Goal: Information Seeking & Learning: Learn about a topic

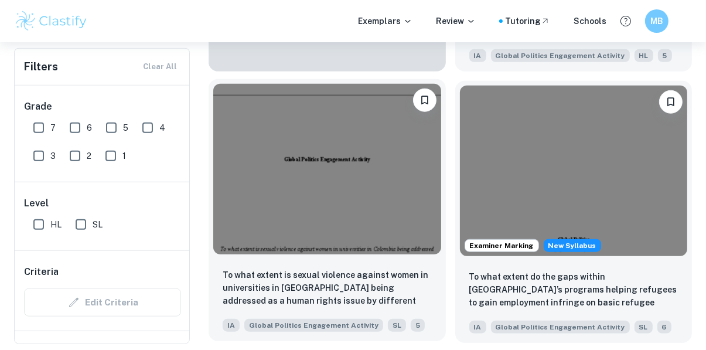
scroll to position [984, 0]
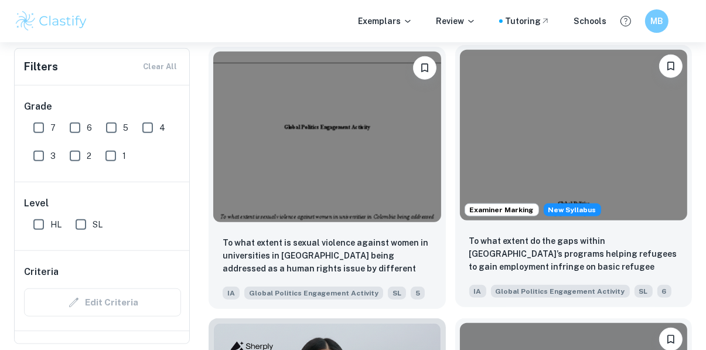
click at [600, 147] on img at bounding box center [574, 135] width 228 height 170
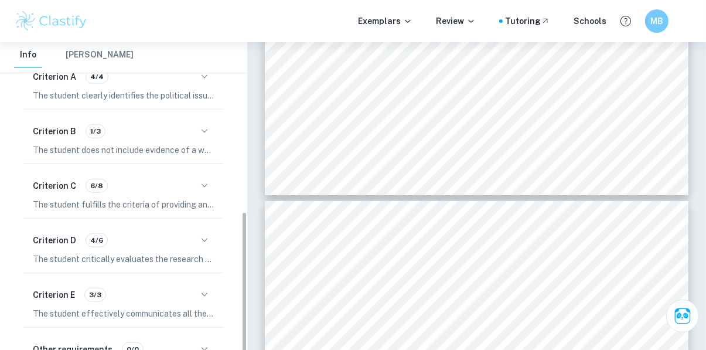
scroll to position [323, 0]
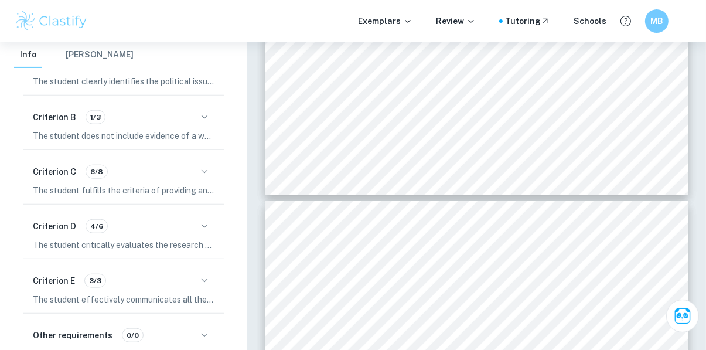
type input "3"
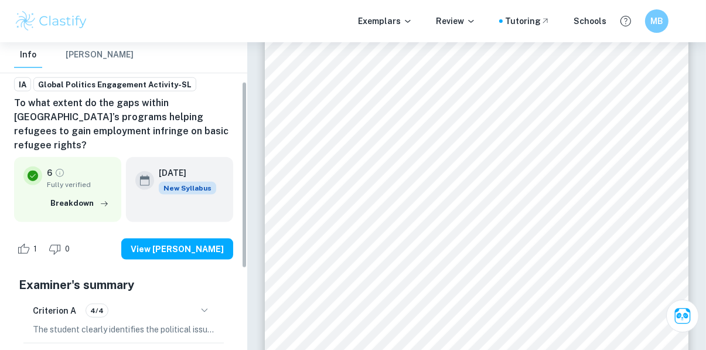
scroll to position [6, 0]
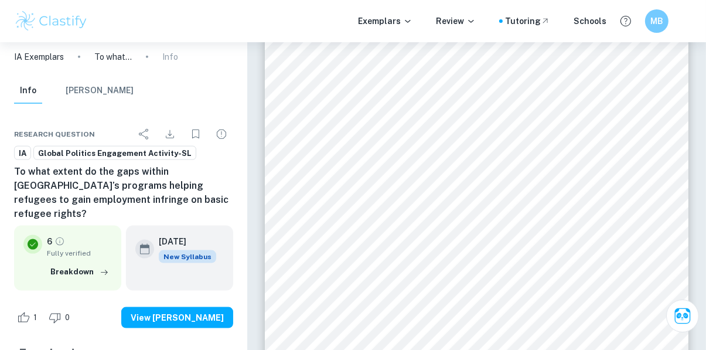
click at [110, 89] on button "[PERSON_NAME]" at bounding box center [100, 91] width 68 height 26
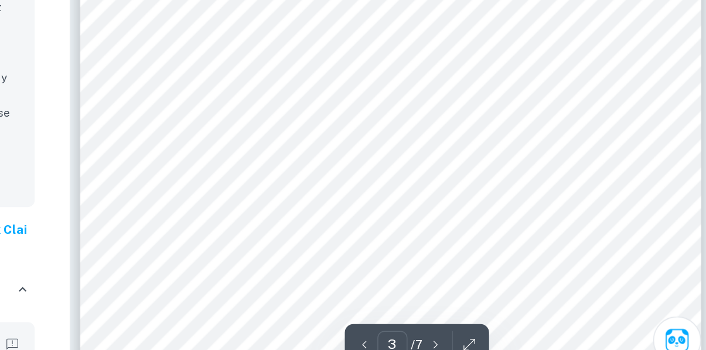
scroll to position [1325, 0]
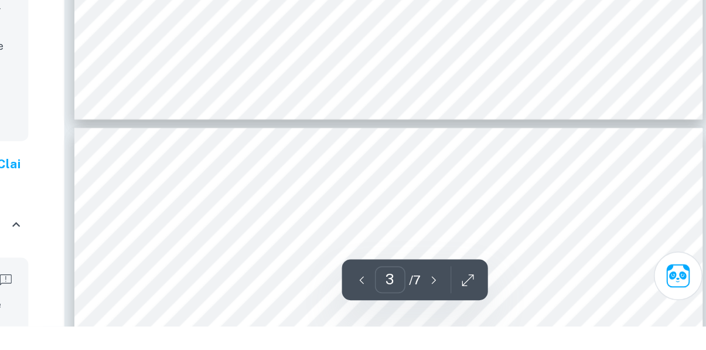
type input "4"
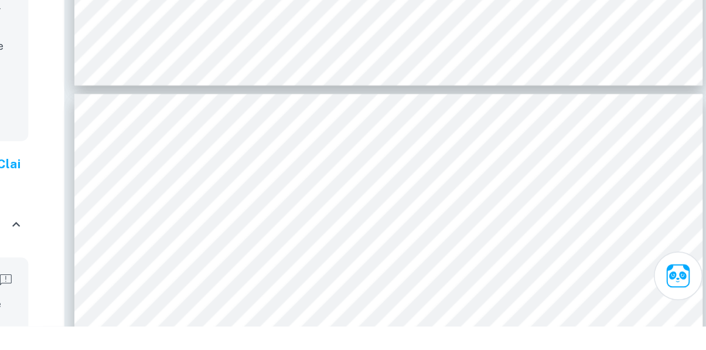
click at [66, 42] on button "[PERSON_NAME]" at bounding box center [100, 55] width 68 height 26
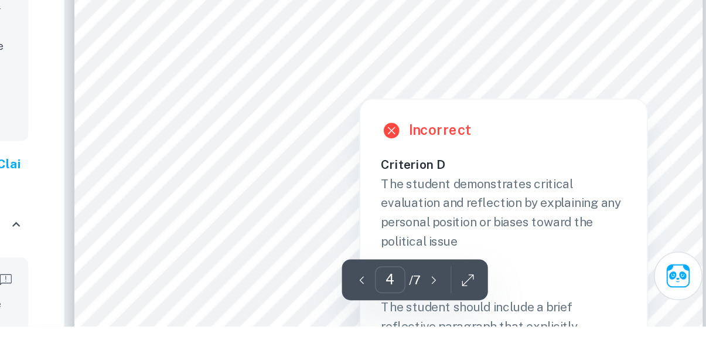
scroll to position [1951, 0]
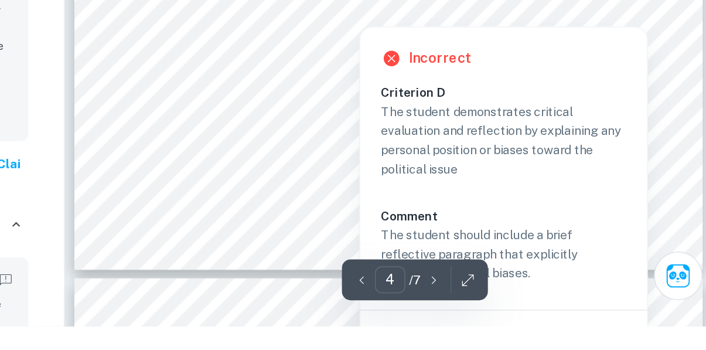
click at [507, 294] on p "The student should include a brief reflective paragraph that explicitly address…" at bounding box center [564, 301] width 165 height 39
click at [507, 294] on div "4 with visas, as well as naturalization (Acharya; Catholic Charcharitas Dallas)…" at bounding box center [487, 38] width 424 height 548
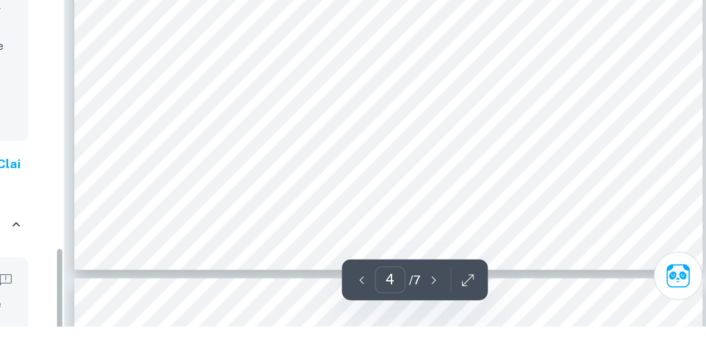
scroll to position [1524, 0]
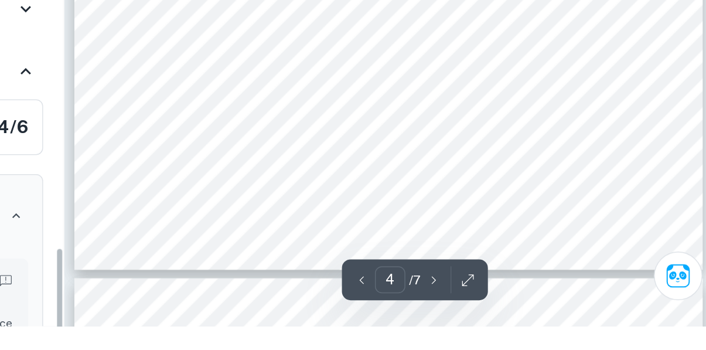
click at [488, 289] on div "4 with visas, as well as naturalization (Acharya; Catholic Charcharitas Dallas)…" at bounding box center [487, 38] width 424 height 548
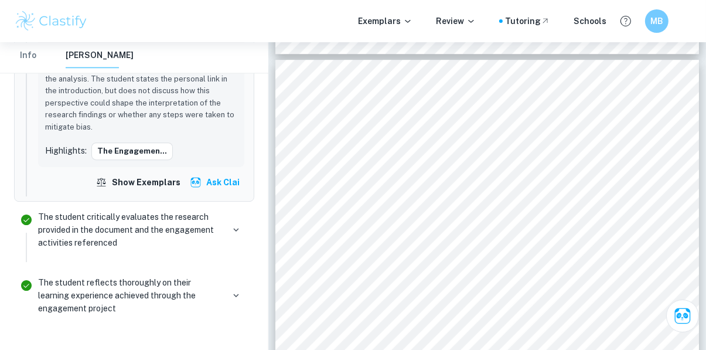
scroll to position [1855, 0]
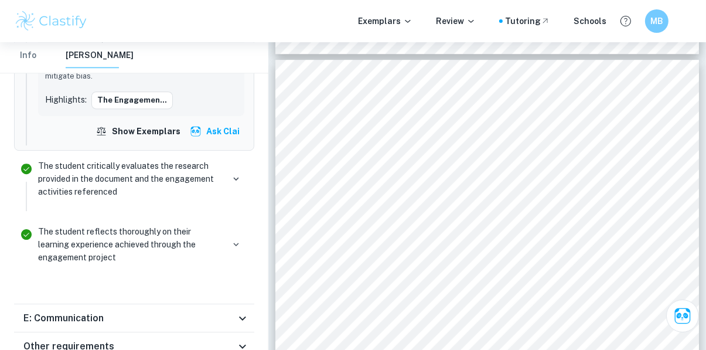
click at [246, 311] on icon at bounding box center [242, 318] width 14 height 14
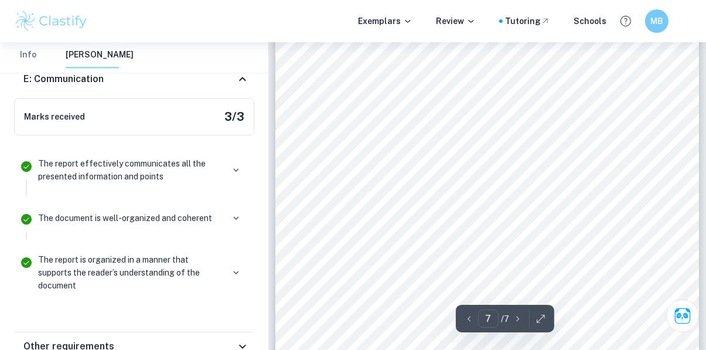
scroll to position [3463, 0]
click at [234, 332] on div "Other requirements" at bounding box center [134, 346] width 240 height 28
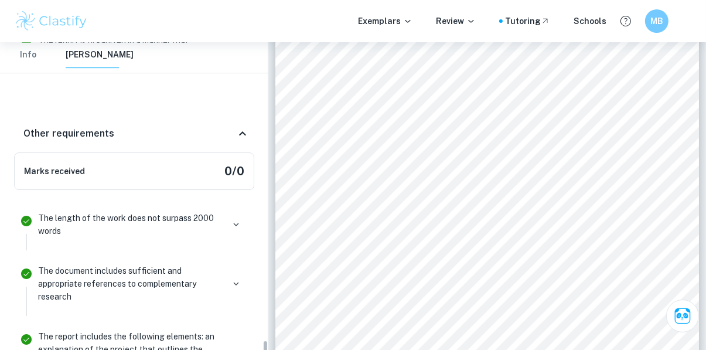
scroll to position [2282, 0]
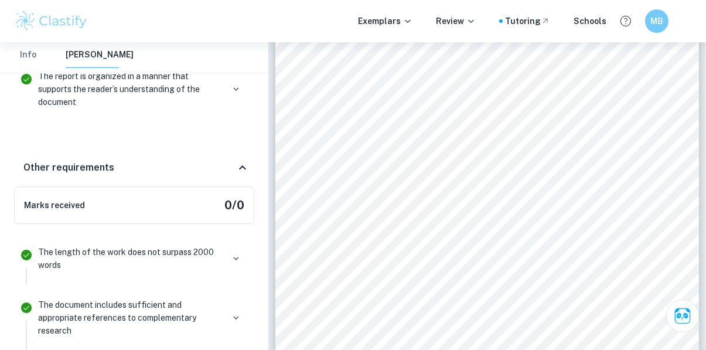
click at [227, 161] on div "Other requirements" at bounding box center [129, 168] width 212 height 14
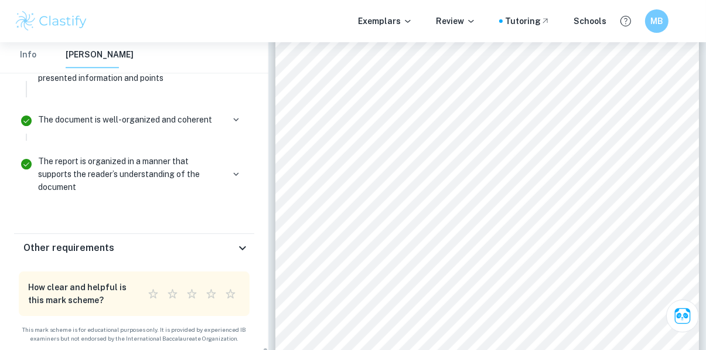
scroll to position [2099, 0]
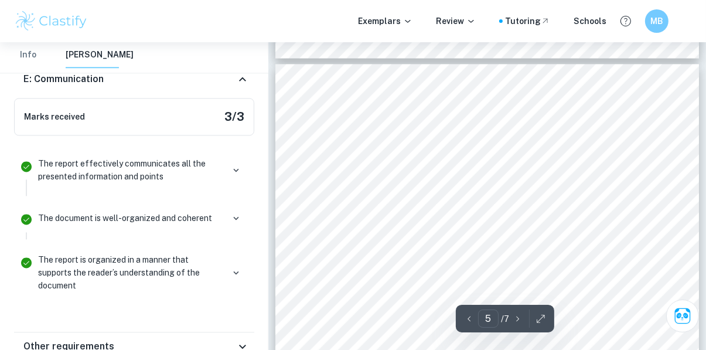
type input "4"
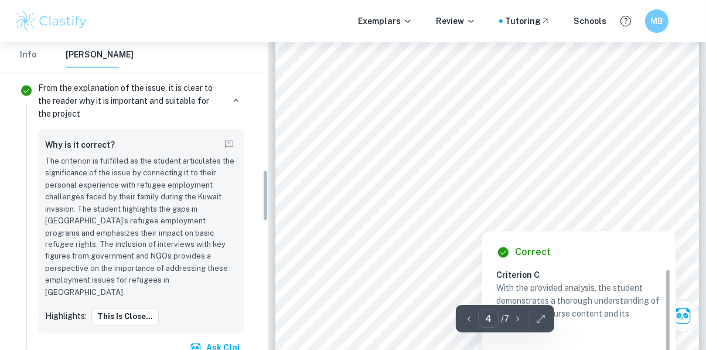
scroll to position [477, 0]
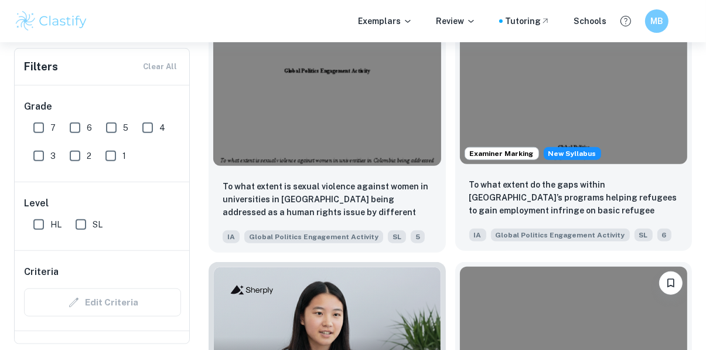
scroll to position [1074, 0]
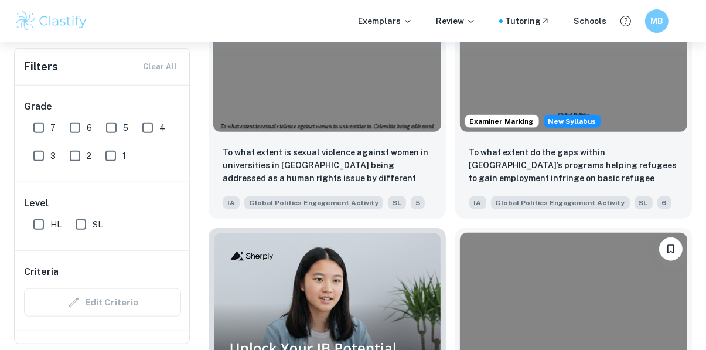
click at [105, 159] on input "1" at bounding box center [110, 155] width 23 height 23
checkbox input "true"
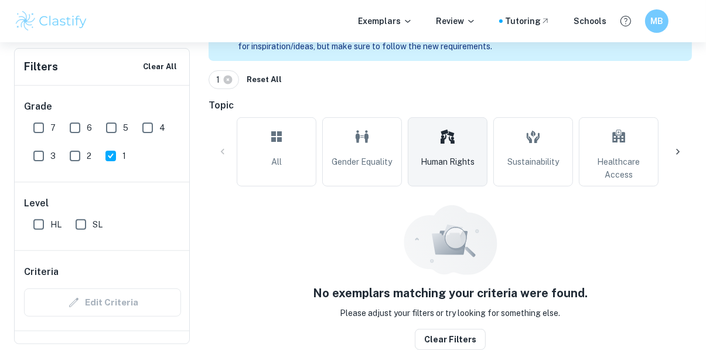
scroll to position [310, 0]
click at [83, 144] on input "2" at bounding box center [74, 155] width 23 height 23
checkbox input "true"
click at [47, 144] on input "3" at bounding box center [38, 155] width 23 height 23
checkbox input "true"
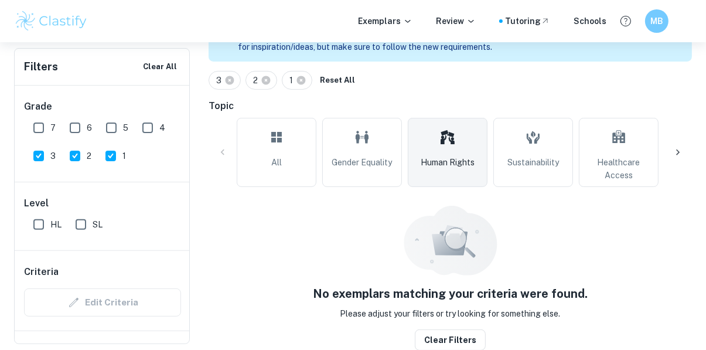
click at [141, 116] on input "4" at bounding box center [147, 127] width 23 height 23
checkbox input "true"
click at [118, 116] on input "5" at bounding box center [111, 127] width 23 height 23
checkbox input "true"
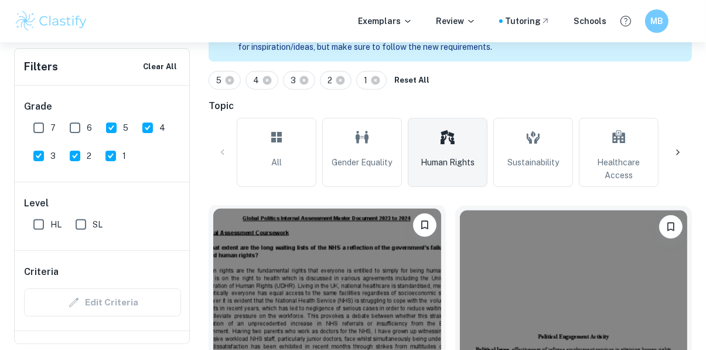
scroll to position [423, 0]
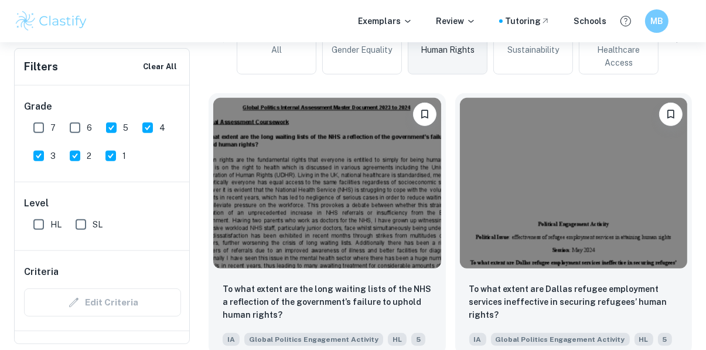
click at [146, 132] on input "4" at bounding box center [147, 127] width 23 height 23
checkbox input "false"
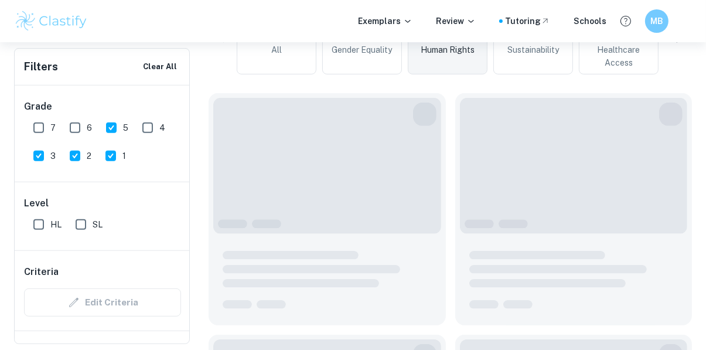
click at [109, 158] on input "1" at bounding box center [110, 155] width 23 height 23
checkbox input "true"
click at [81, 156] on input "2" at bounding box center [74, 155] width 23 height 23
checkbox input "false"
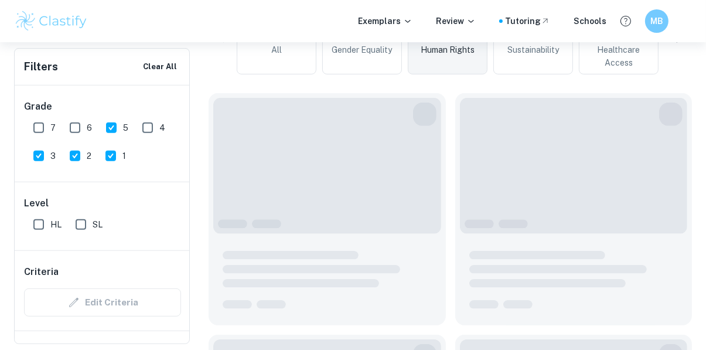
click at [42, 155] on input "3" at bounding box center [38, 155] width 23 height 23
checkbox input "false"
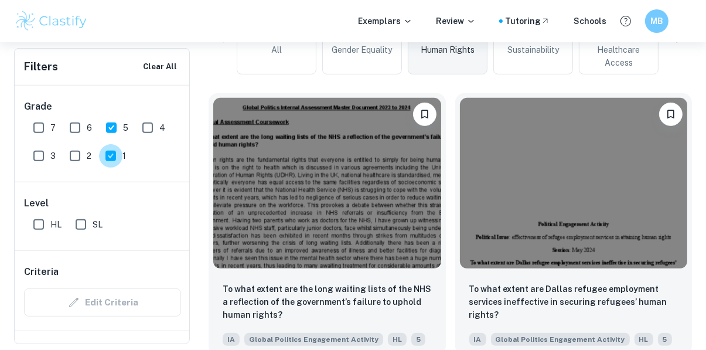
click at [111, 165] on input "1" at bounding box center [110, 155] width 23 height 23
checkbox input "false"
click at [37, 127] on input "7" at bounding box center [38, 127] width 23 height 23
checkbox input "true"
click at [82, 125] on input "6" at bounding box center [74, 127] width 23 height 23
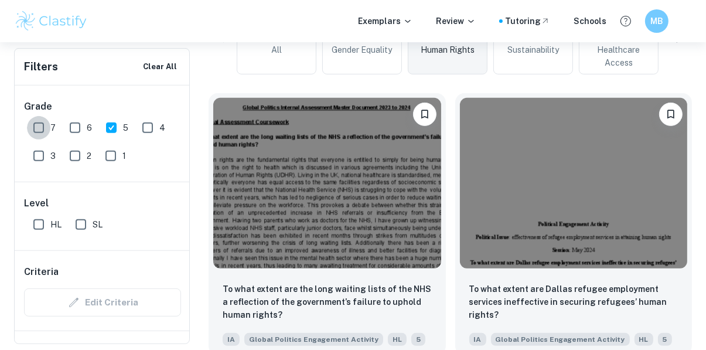
checkbox input "true"
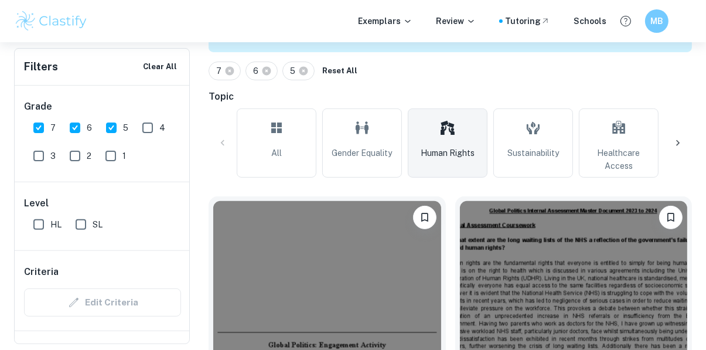
scroll to position [286, 0]
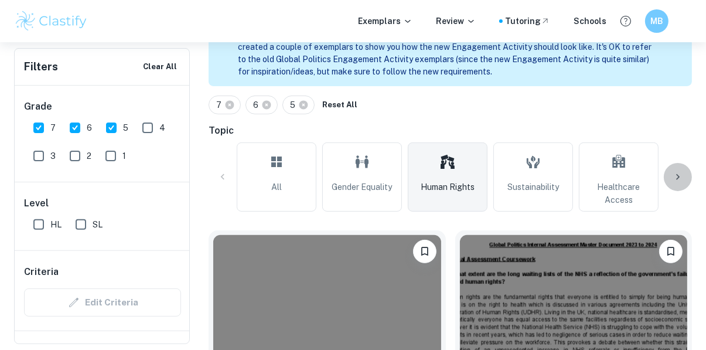
click at [674, 180] on icon at bounding box center [678, 177] width 12 height 12
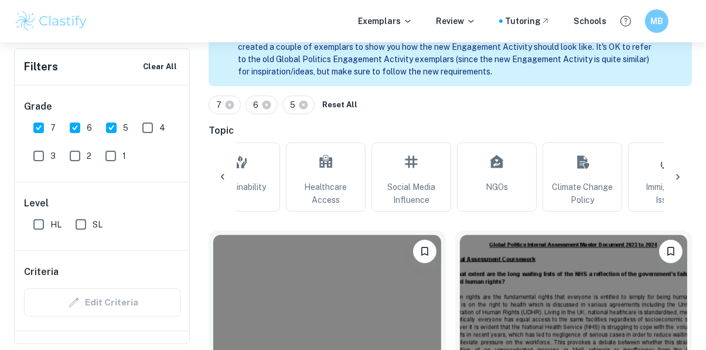
scroll to position [0, 392]
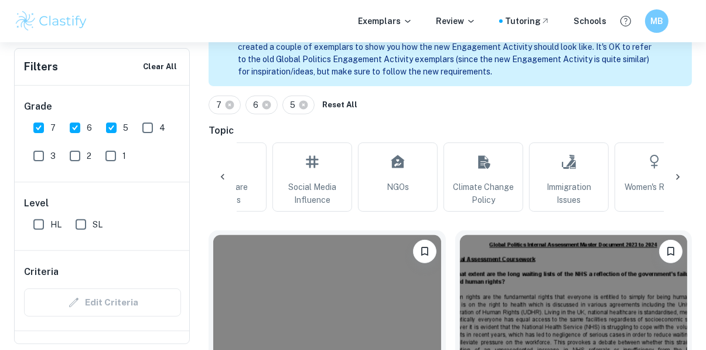
click at [674, 180] on icon at bounding box center [678, 177] width 12 height 12
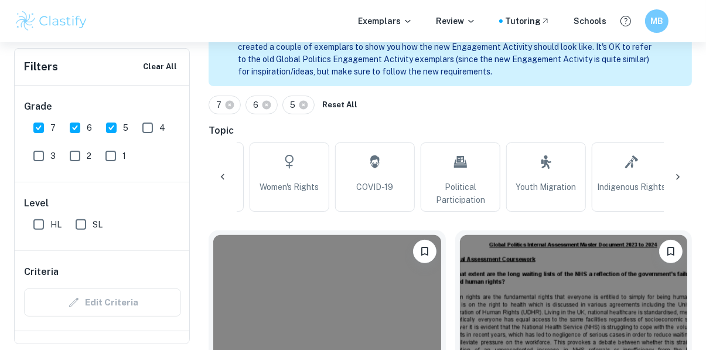
scroll to position [0, 784]
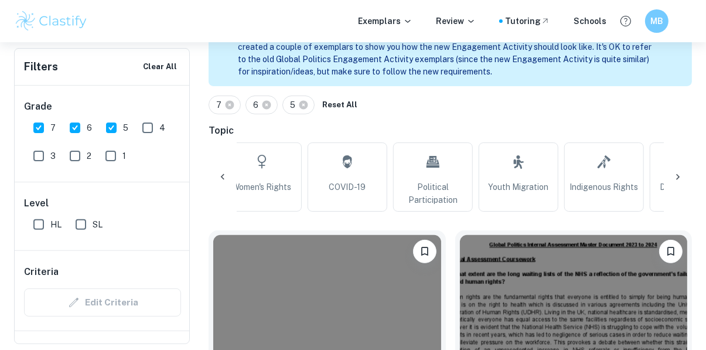
click at [674, 180] on icon at bounding box center [678, 177] width 12 height 12
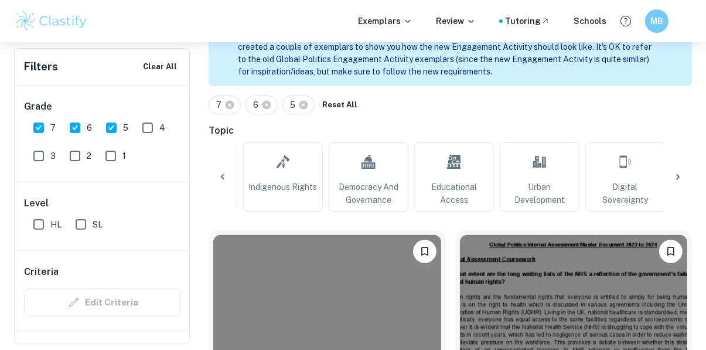
scroll to position [0, 1176]
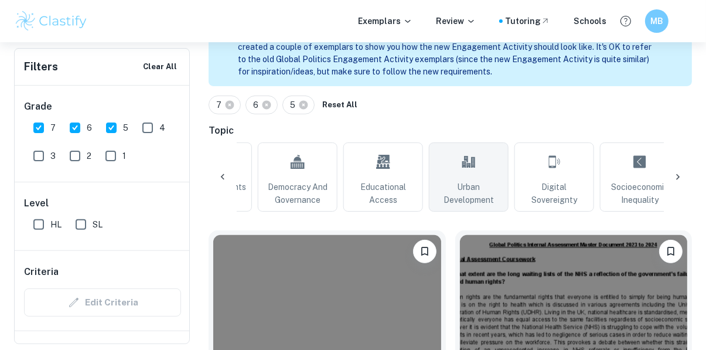
click at [458, 179] on link "Urban Development" at bounding box center [469, 176] width 80 height 69
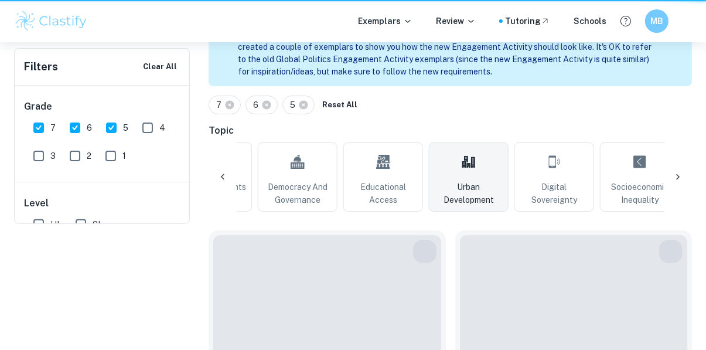
type input "Urban Development"
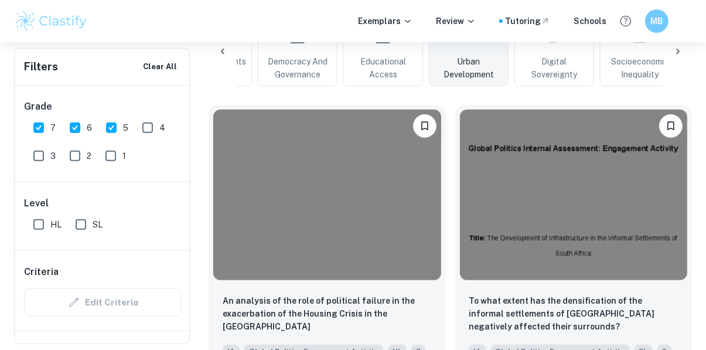
scroll to position [299, 0]
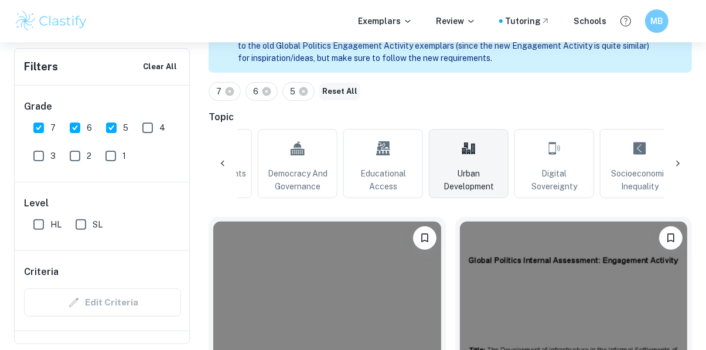
click at [342, 90] on button "Reset All" at bounding box center [339, 92] width 41 height 18
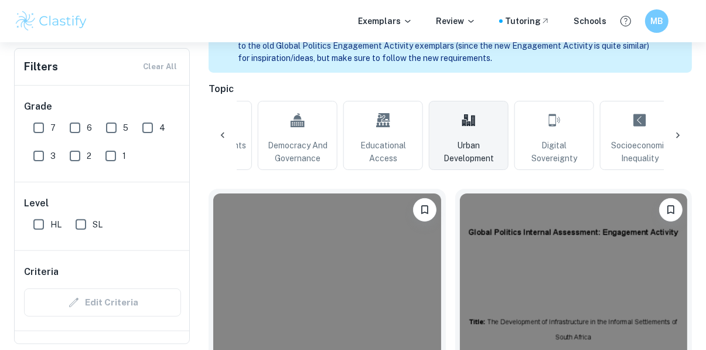
checkbox input "false"
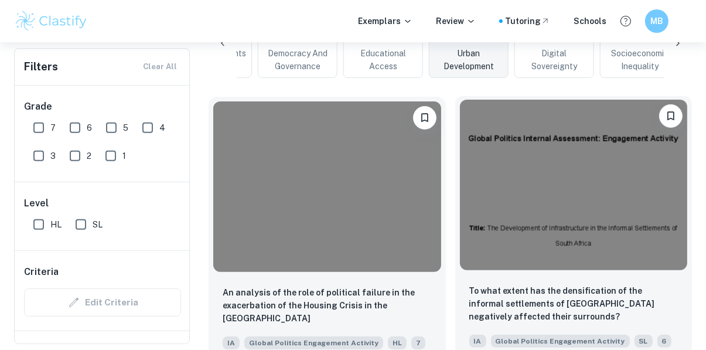
scroll to position [323, 0]
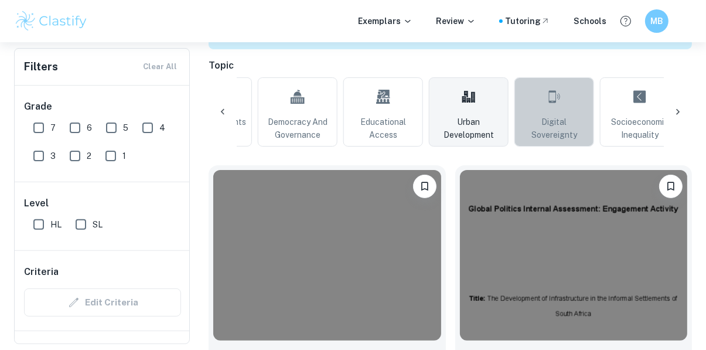
click at [562, 104] on link "Digital Sovereignty" at bounding box center [554, 111] width 80 height 69
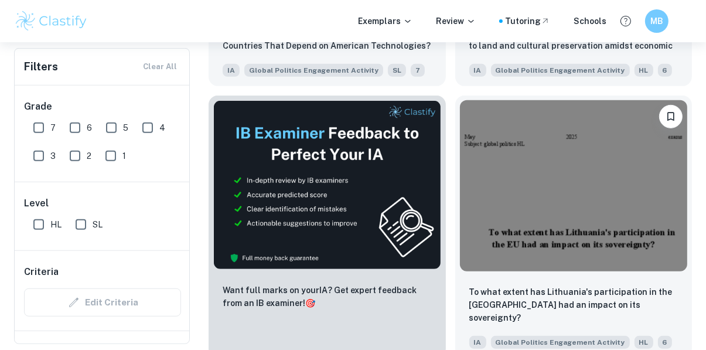
scroll to position [184, 0]
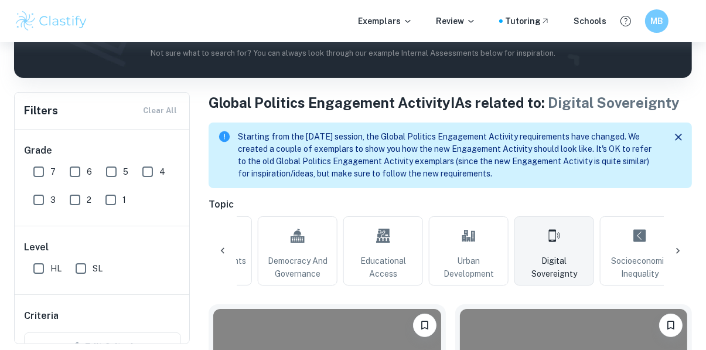
click at [228, 252] on icon at bounding box center [223, 251] width 12 height 12
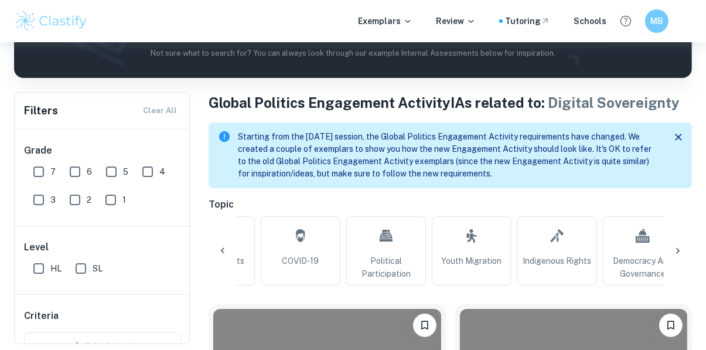
scroll to position [0, 784]
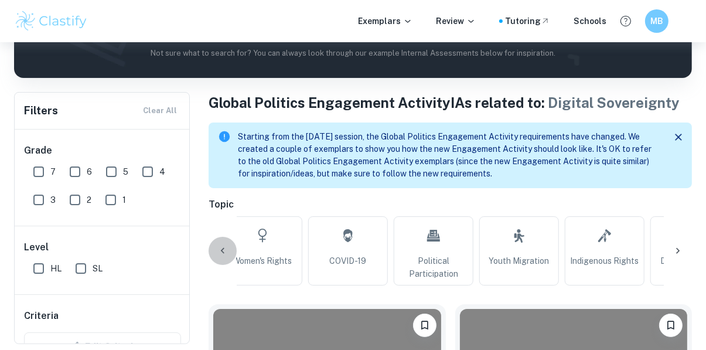
click at [228, 252] on icon at bounding box center [223, 251] width 12 height 12
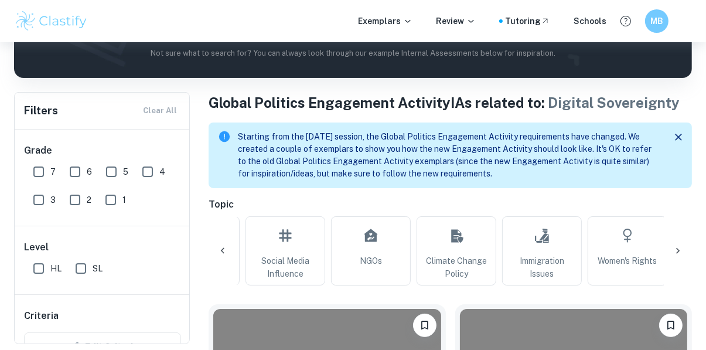
scroll to position [0, 391]
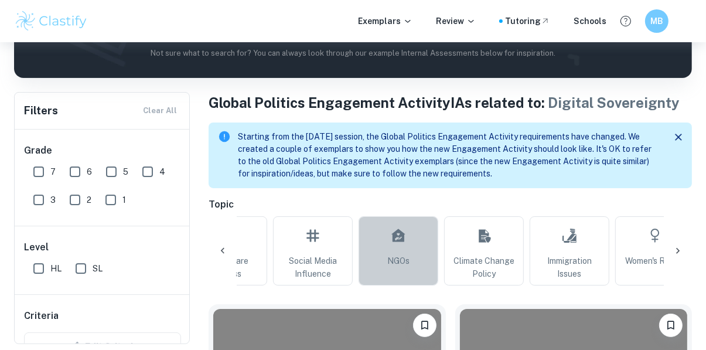
click at [416, 248] on link "NGOs" at bounding box center [399, 250] width 80 height 69
type input "NGOs"
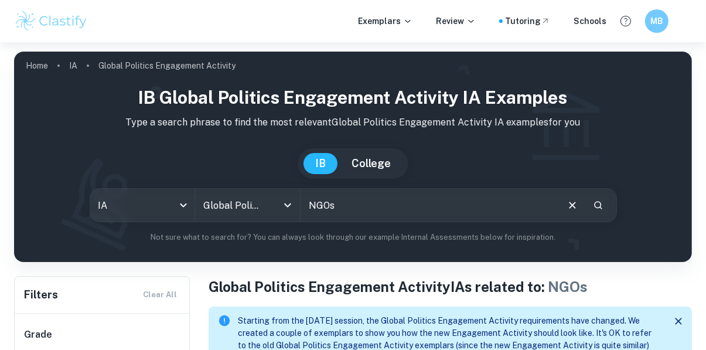
click at [359, 200] on input "NGOs" at bounding box center [429, 205] width 256 height 33
click at [569, 200] on icon "Clear" at bounding box center [572, 205] width 13 height 13
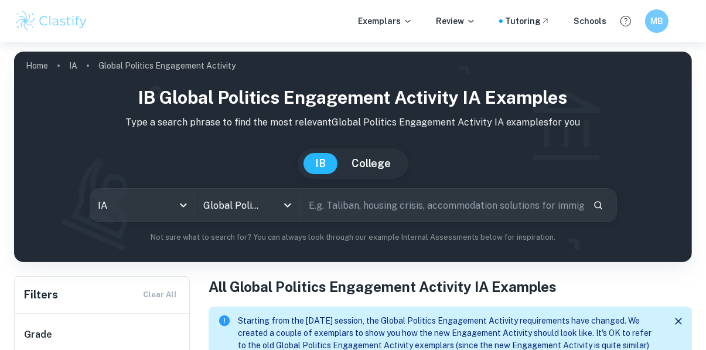
click at [541, 213] on input "text" at bounding box center [442, 205] width 283 height 33
type input "[GEOGRAPHIC_DATA]"
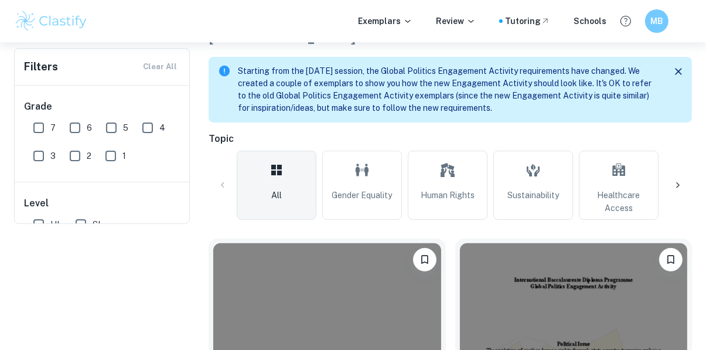
scroll to position [99, 0]
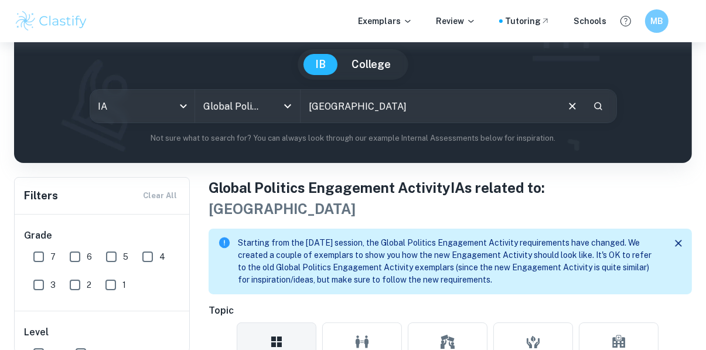
click at [573, 100] on icon "Clear" at bounding box center [572, 106] width 13 height 13
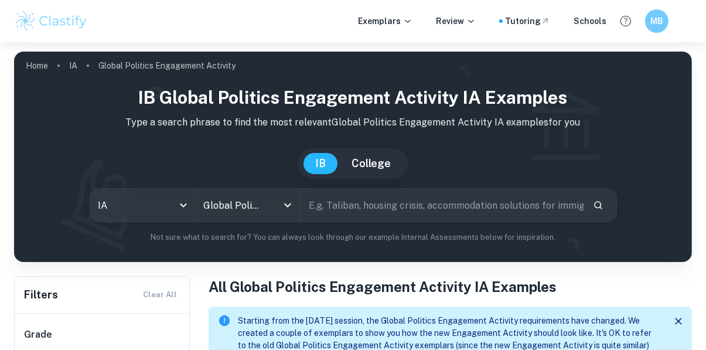
click at [506, 202] on input "text" at bounding box center [442, 205] width 283 height 33
type input "[GEOGRAPHIC_DATA]"
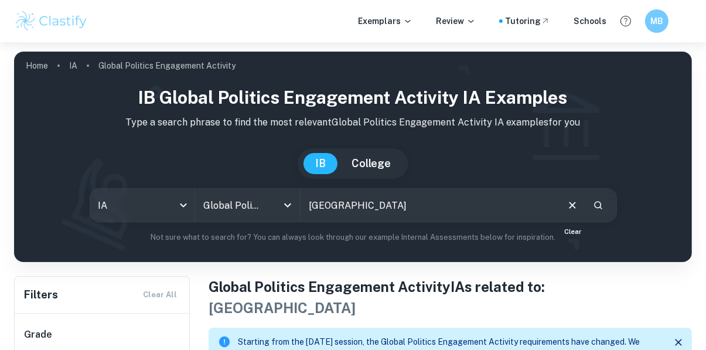
click at [561, 206] on button "Clear" at bounding box center [572, 205] width 22 height 22
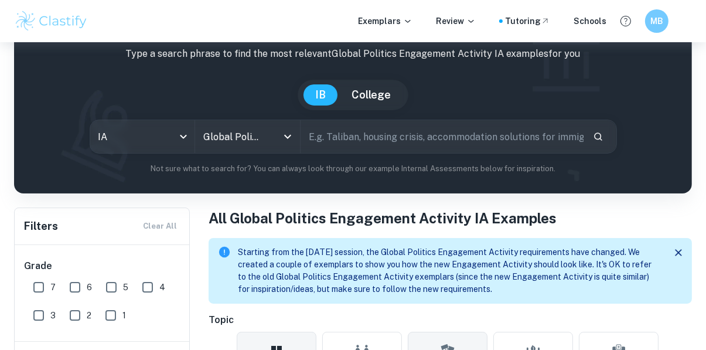
scroll to position [316, 0]
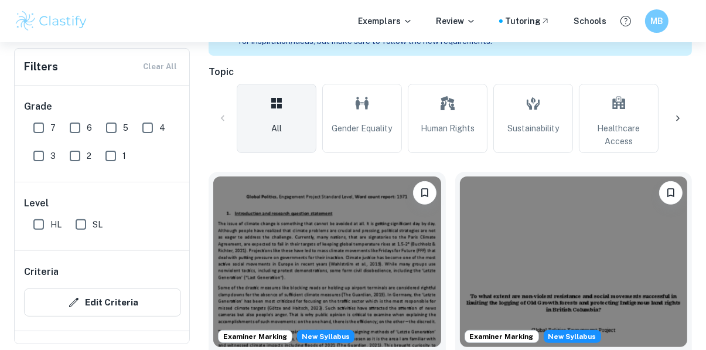
click at [672, 115] on icon at bounding box center [678, 118] width 12 height 12
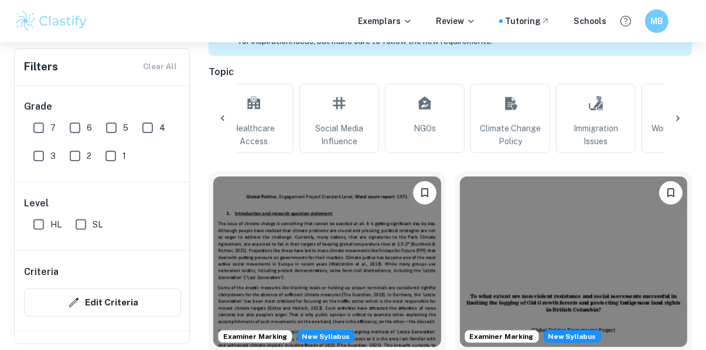
scroll to position [0, 392]
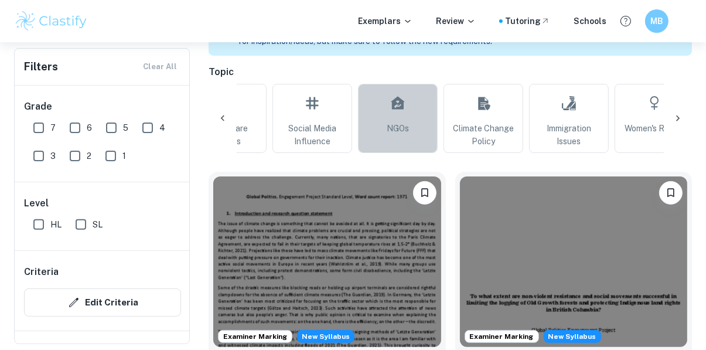
click at [430, 132] on link "NGOs" at bounding box center [398, 118] width 80 height 69
type input "NGOs"
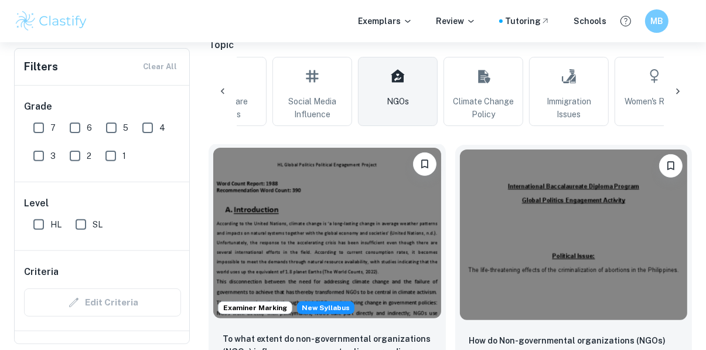
scroll to position [412, 0]
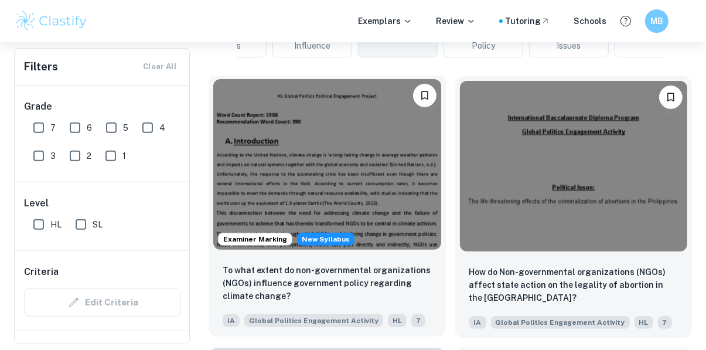
click at [322, 170] on img at bounding box center [327, 164] width 228 height 170
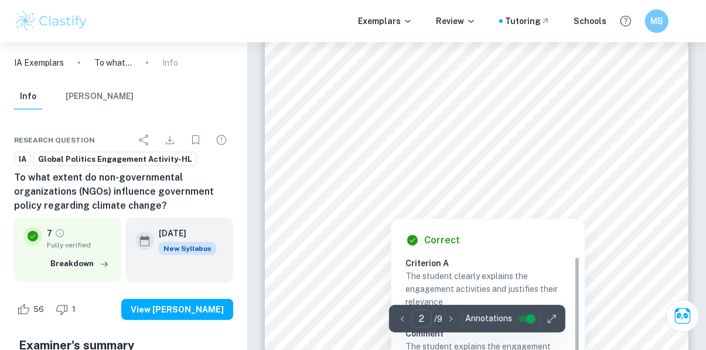
scroll to position [1035, 0]
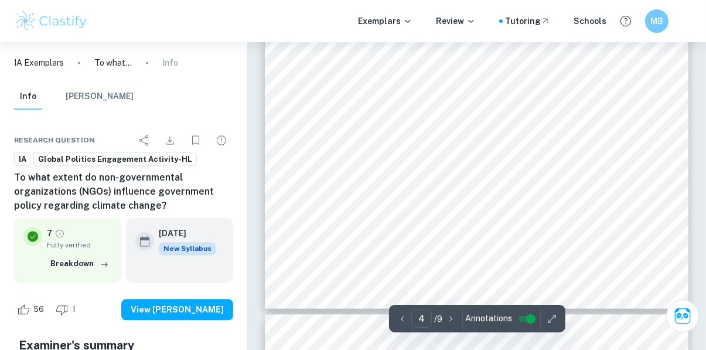
type input "5"
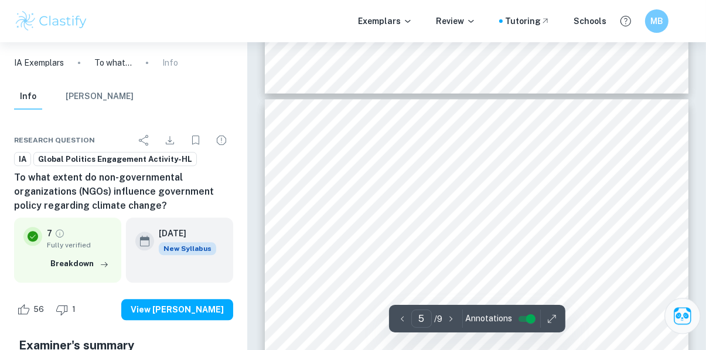
click at [677, 332] on button "Ask Clai" at bounding box center [682, 316] width 36 height 36
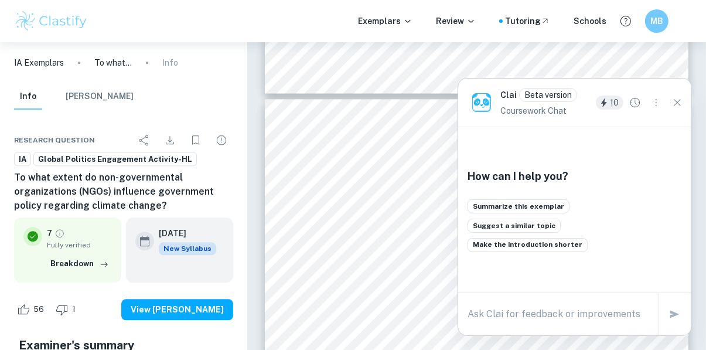
click at [537, 213] on div "Summarize this exemplar Suggest a similar topic Make the introduction shorter" at bounding box center [527, 230] width 120 height 63
click at [535, 206] on button "Summarize this exemplar" at bounding box center [518, 206] width 102 height 14
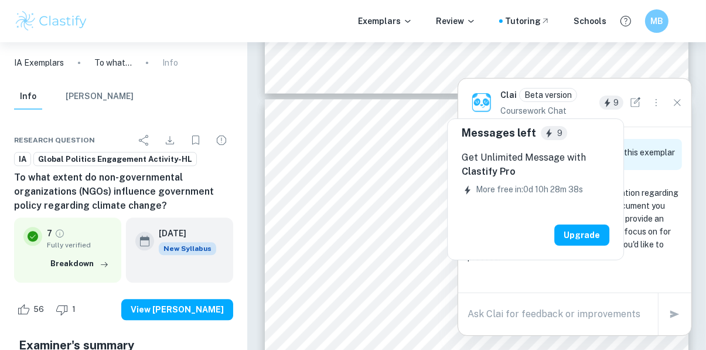
scroll to position [0, 0]
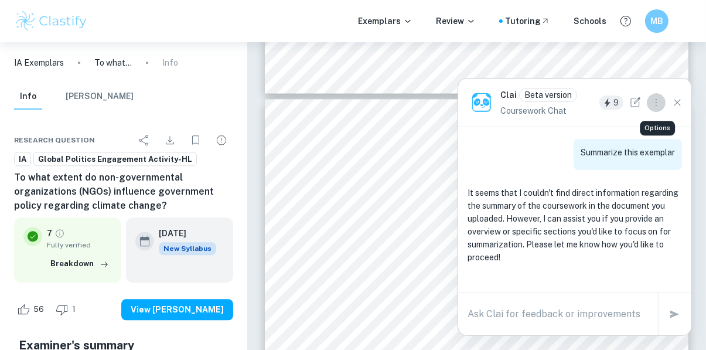
click at [657, 103] on icon "Options" at bounding box center [656, 102] width 13 height 13
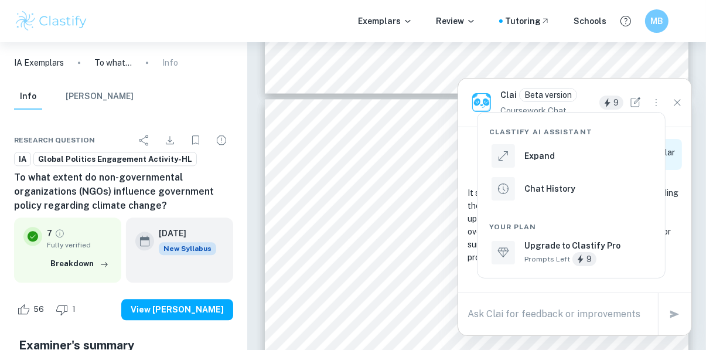
click at [657, 103] on div at bounding box center [353, 175] width 706 height 350
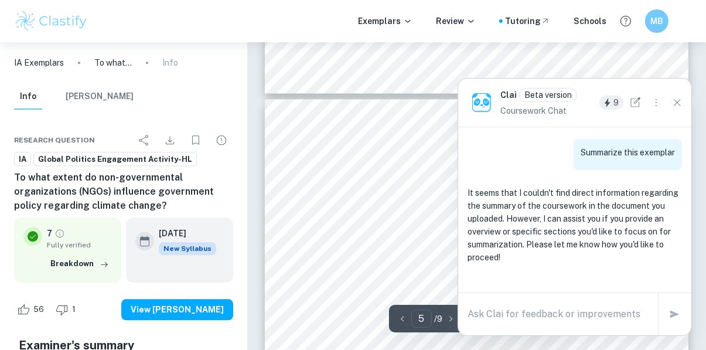
scroll to position [2477, 0]
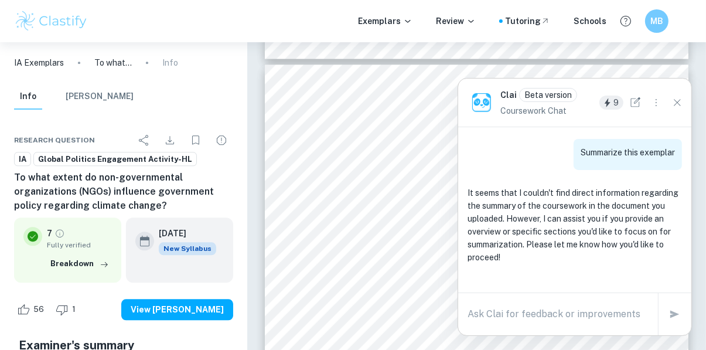
click at [677, 105] on icon "Close" at bounding box center [677, 102] width 13 height 13
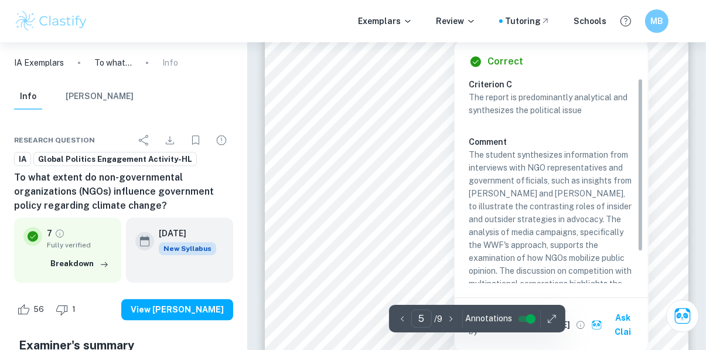
scroll to position [37, 0]
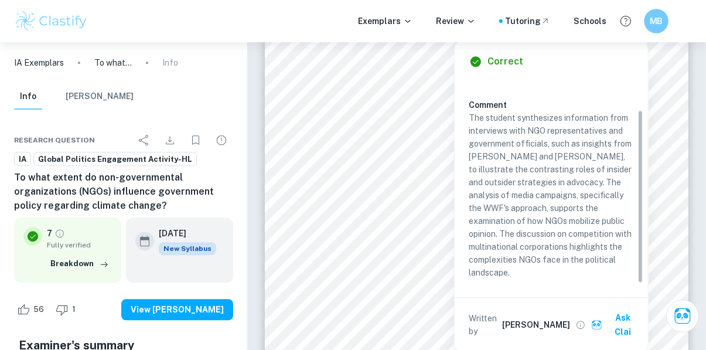
click at [655, 30] on div "MB" at bounding box center [656, 21] width 25 height 25
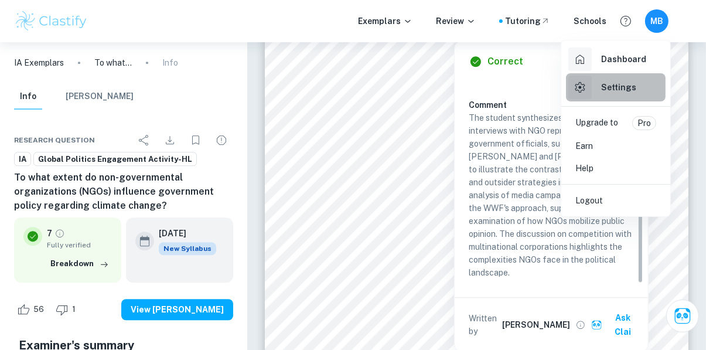
click at [606, 81] on h6 "Settings" at bounding box center [618, 87] width 35 height 13
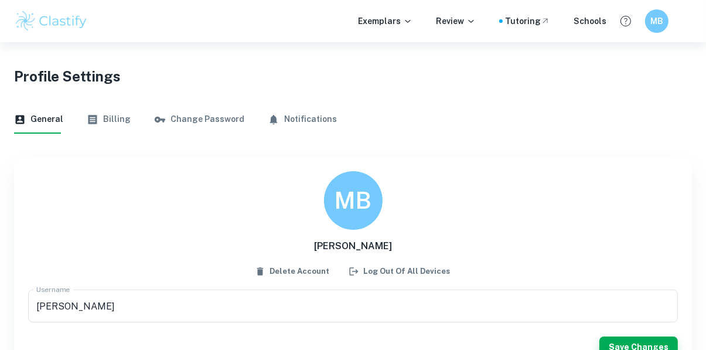
click at [125, 124] on button "Billing" at bounding box center [109, 119] width 44 height 28
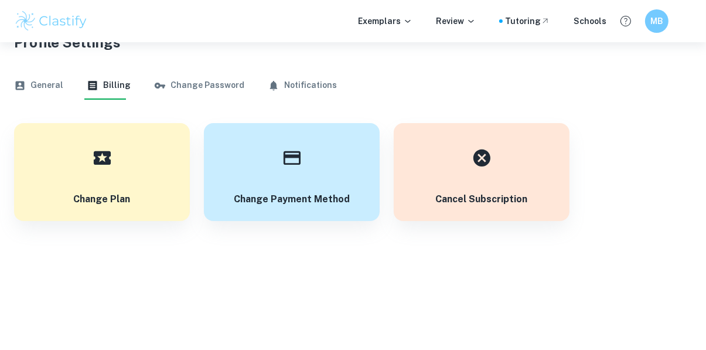
scroll to position [42, 0]
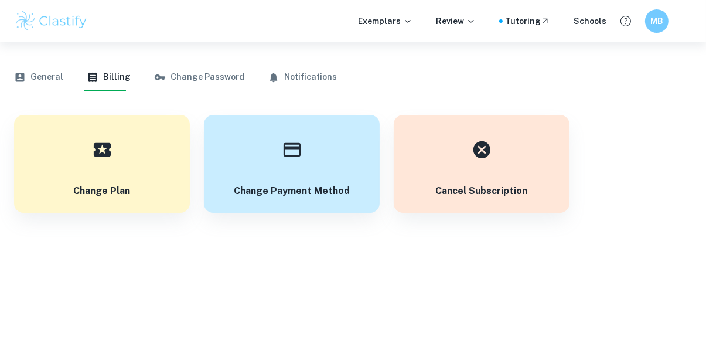
click at [207, 81] on button "Change Password" at bounding box center [199, 77] width 90 height 28
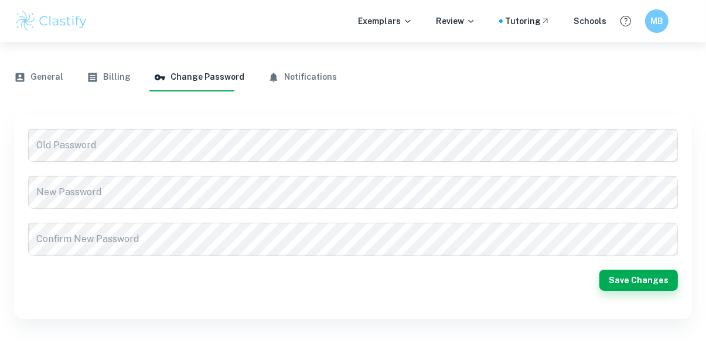
click at [289, 78] on button "Notifications" at bounding box center [302, 77] width 69 height 28
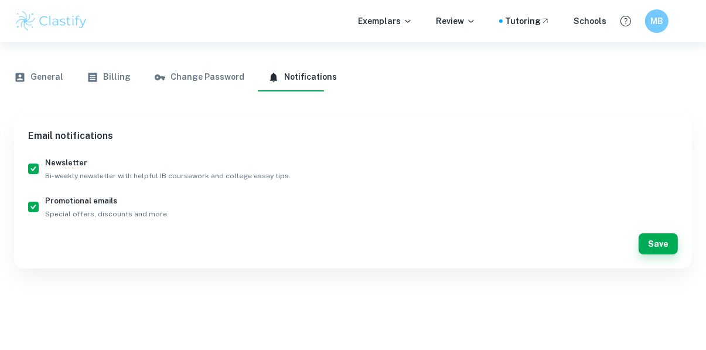
click at [45, 90] on button "General" at bounding box center [38, 77] width 49 height 28
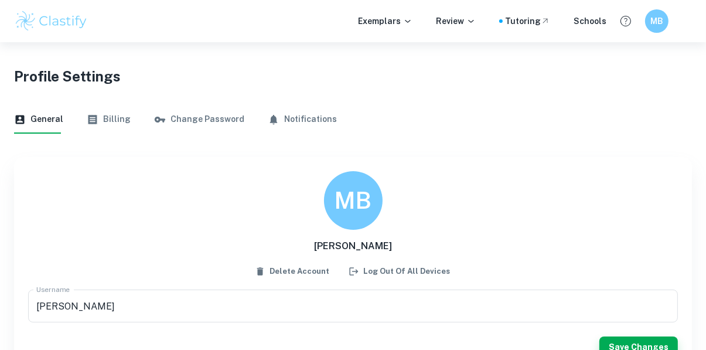
click at [107, 121] on button "Billing" at bounding box center [109, 119] width 44 height 28
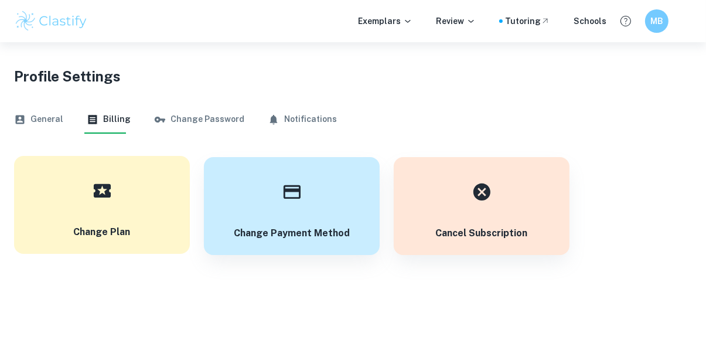
click at [167, 204] on button "Change Plan" at bounding box center [102, 205] width 176 height 98
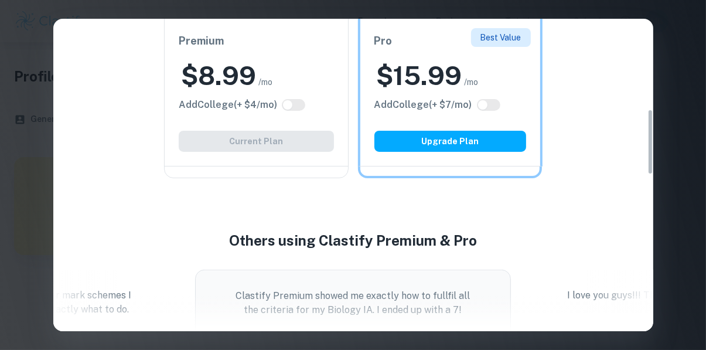
scroll to position [431, 0]
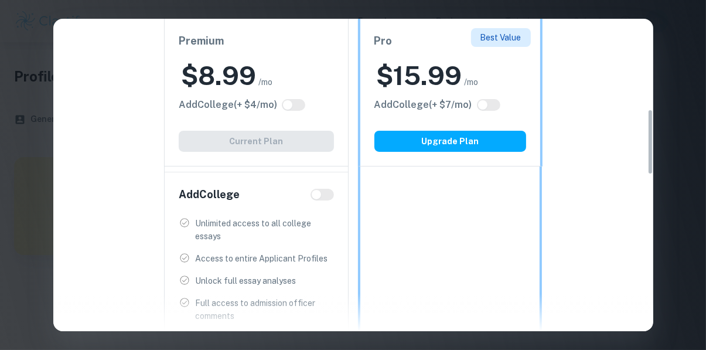
click at [674, 77] on div "Easily Ace Your IB Coursework & Crush College Essays. Get Clastify Premium Get …" at bounding box center [353, 175] width 706 height 350
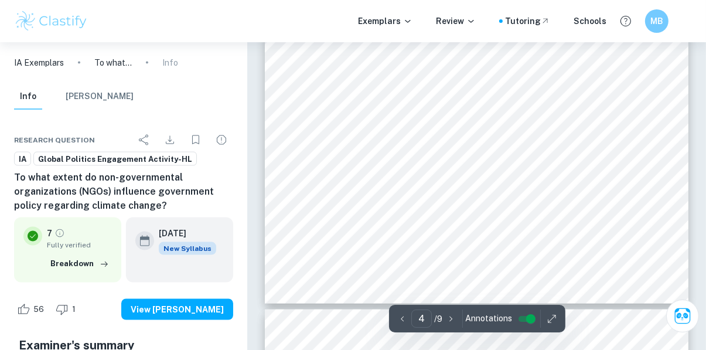
scroll to position [1921, 0]
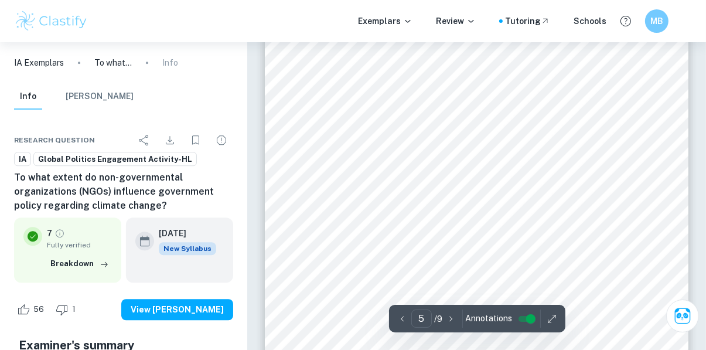
type input "6"
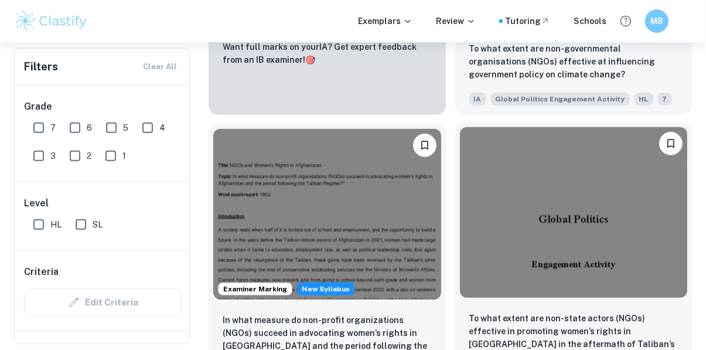
scroll to position [941, 0]
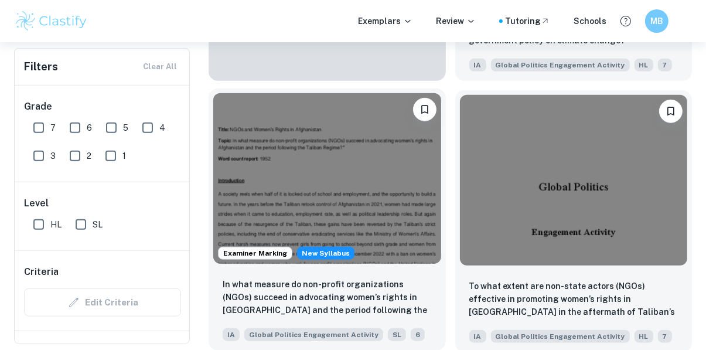
click at [372, 224] on img at bounding box center [327, 178] width 228 height 170
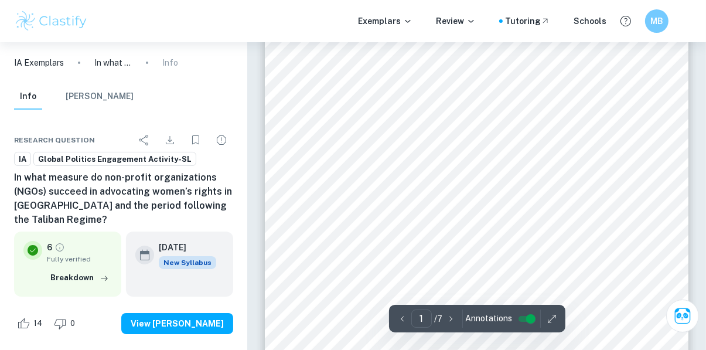
scroll to position [136, 0]
drag, startPoint x: 366, startPoint y: 227, endPoint x: 375, endPoint y: 226, distance: 8.8
click at [375, 226] on span "succeed in advocating women’s rights in [GEOGRAPHIC_DATA] and the period follow…" at bounding box center [470, 223] width 310 height 8
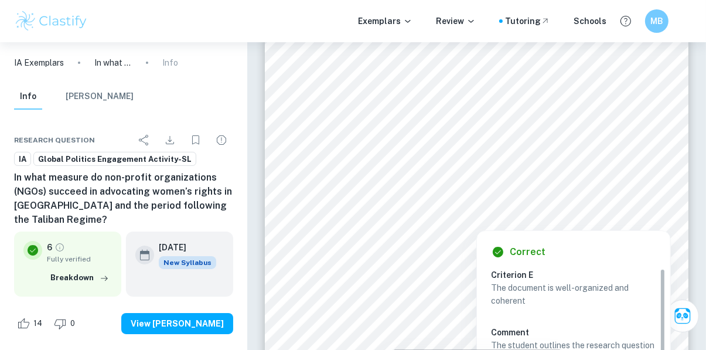
drag, startPoint x: 387, startPoint y: 225, endPoint x: 341, endPoint y: 220, distance: 45.9
click at [341, 220] on div at bounding box center [476, 220] width 323 height 15
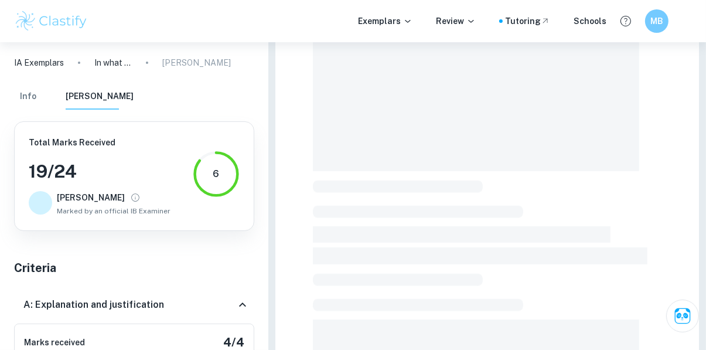
scroll to position [1733, 0]
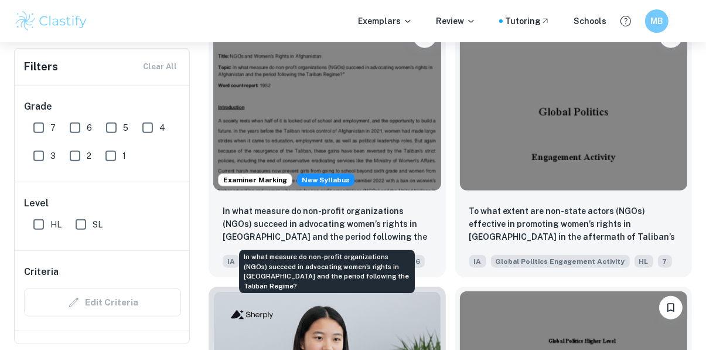
scroll to position [0, 109]
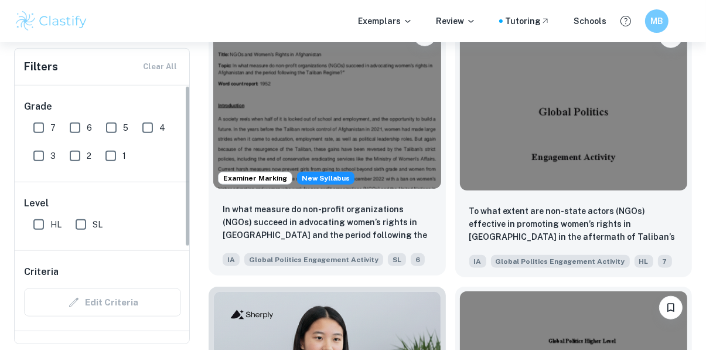
click at [263, 106] on img at bounding box center [327, 103] width 228 height 170
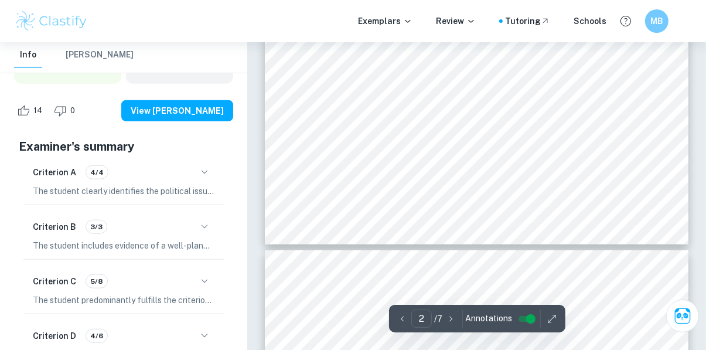
scroll to position [809, 0]
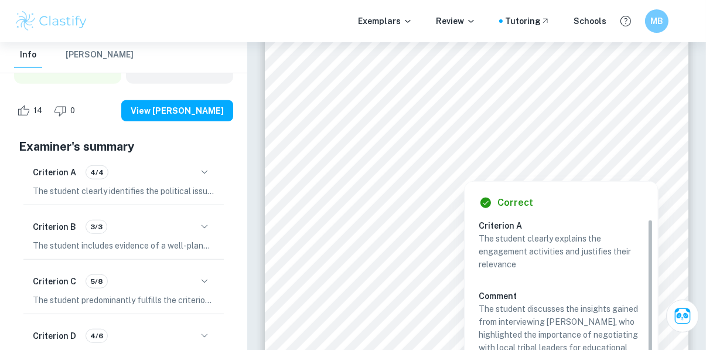
click at [197, 175] on icon "button" at bounding box center [204, 172] width 14 height 14
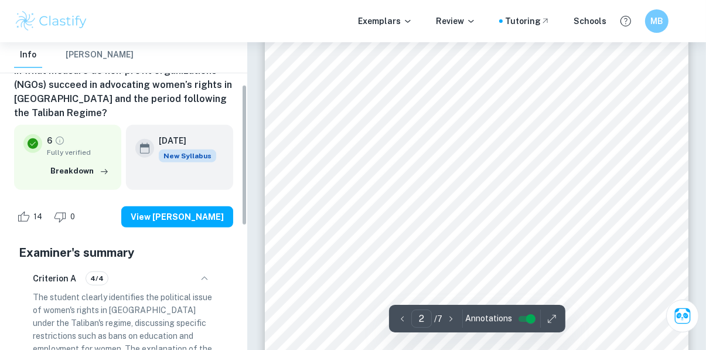
scroll to position [0, 0]
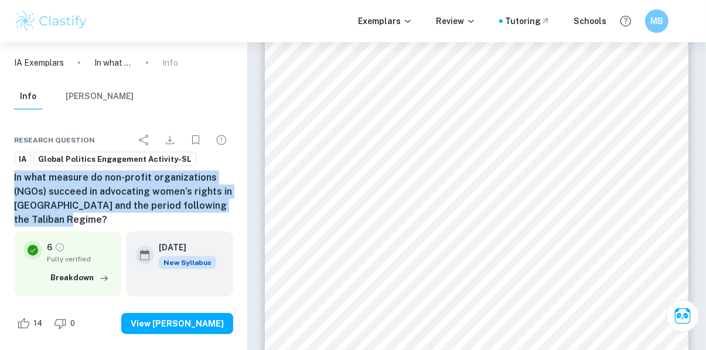
drag, startPoint x: 14, startPoint y: 179, endPoint x: 98, endPoint y: 216, distance: 91.5
click at [98, 216] on h6 "In what measure do non-profit organizations (NGOs) succeed in advocating women’…" at bounding box center [123, 198] width 219 height 56
copy h6 "In what measure do non-profit organizations (NGOs) succeed in advocating women’…"
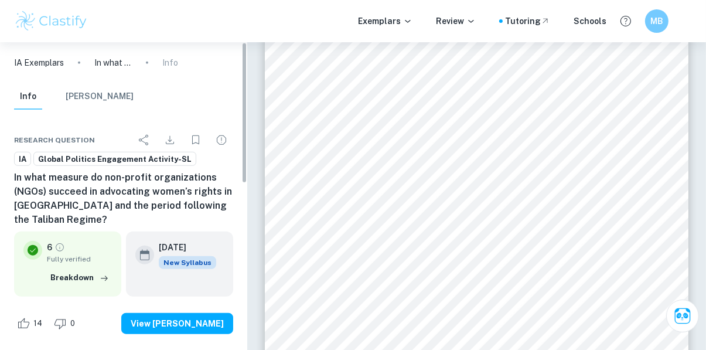
scroll to position [569, 0]
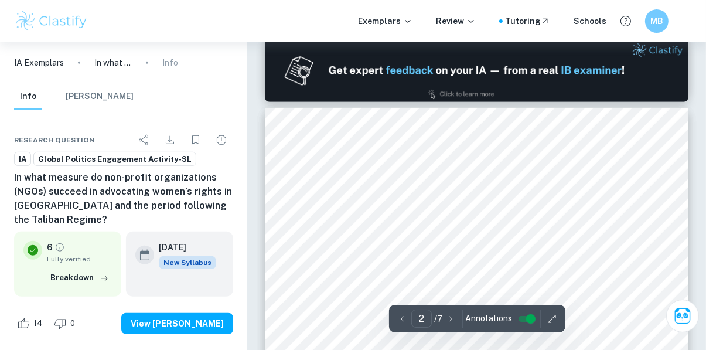
click at [677, 309] on icon "Ask Clai" at bounding box center [683, 316] width 16 height 16
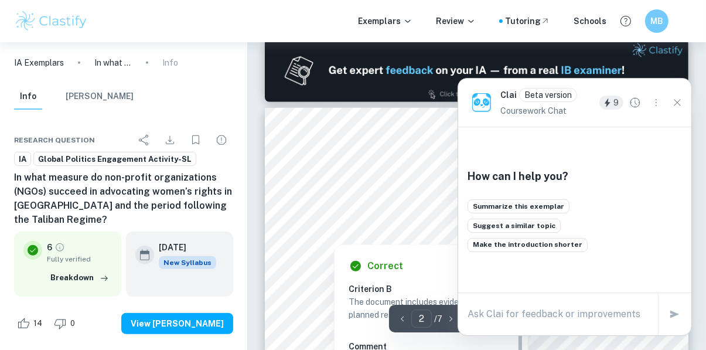
type input "1"
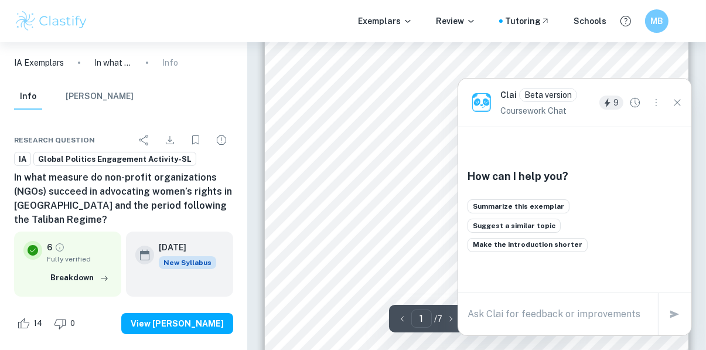
scroll to position [0, 0]
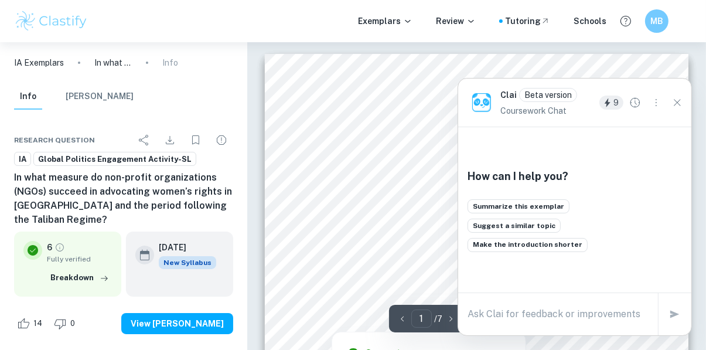
click at [555, 321] on div "x" at bounding box center [557, 314] width 181 height 19
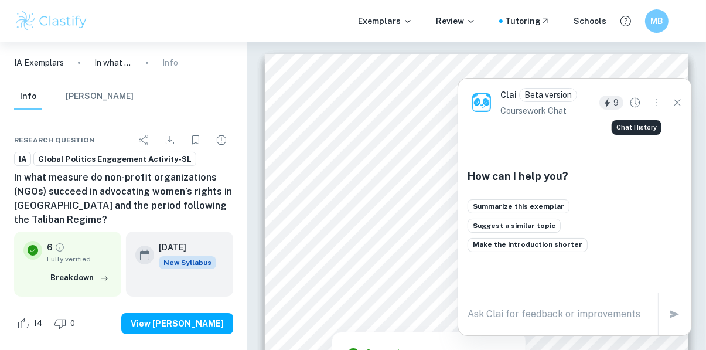
click at [638, 104] on icon "Chat History" at bounding box center [635, 102] width 13 height 13
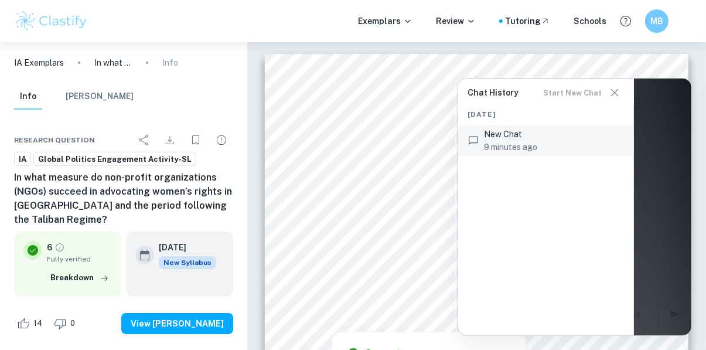
click at [638, 104] on div at bounding box center [574, 206] width 233 height 257
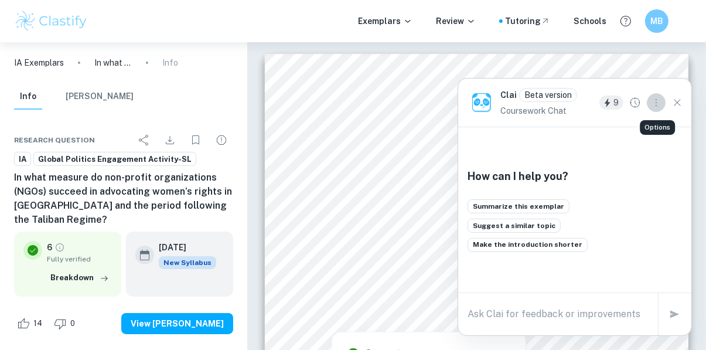
click at [651, 101] on icon "Options" at bounding box center [656, 102] width 13 height 13
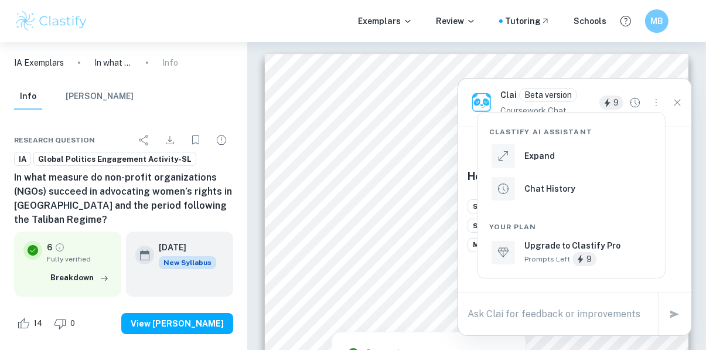
click at [659, 156] on div "Clastify AI Assistant Expand Chat History Your Plan Upgrade to Clastify Pro Pro…" at bounding box center [570, 194] width 187 height 165
click at [361, 164] on div at bounding box center [353, 175] width 706 height 350
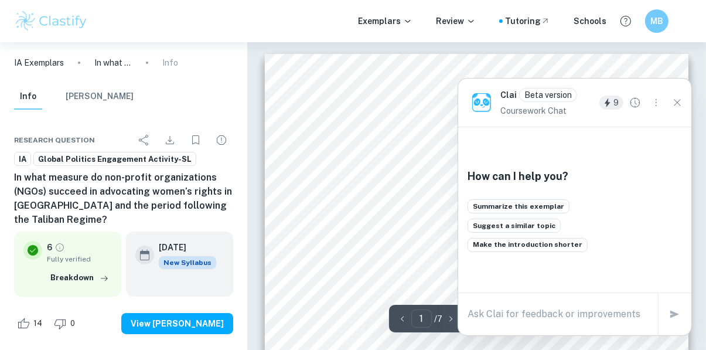
click at [556, 310] on textarea at bounding box center [557, 313] width 181 height 13
paste textarea "In what measure do non-profit organizations (NGOs) succeed in advocating women’…"
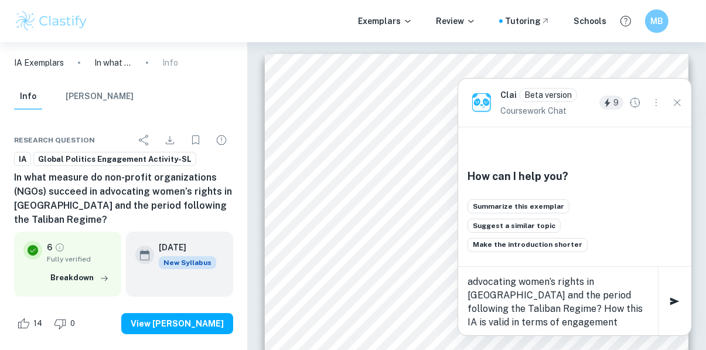
scroll to position [39, 0]
type textarea "In what measure do non-profit organizations (NGOs) succeed in advocating women’…"
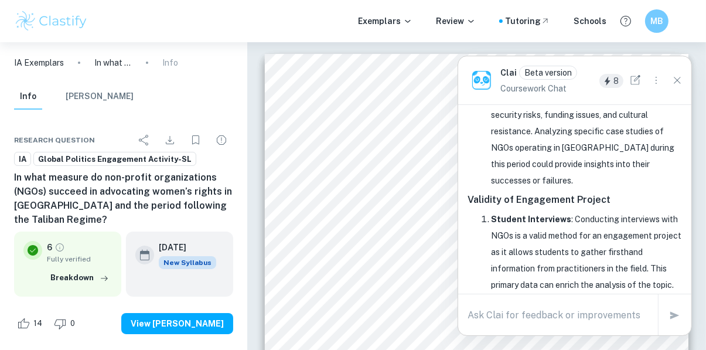
scroll to position [507, 0]
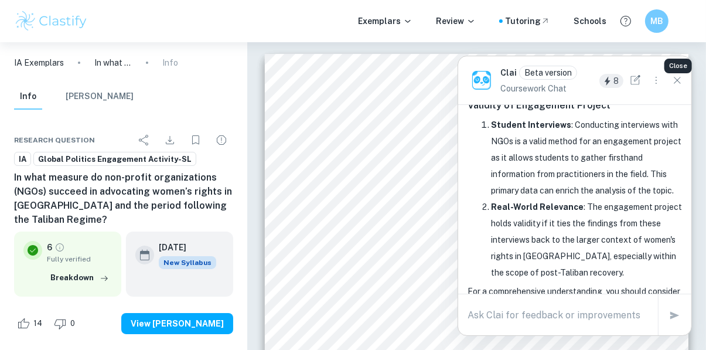
click at [668, 71] on div "8" at bounding box center [642, 80] width 87 height 19
click at [677, 74] on icon "Close" at bounding box center [677, 80] width 13 height 13
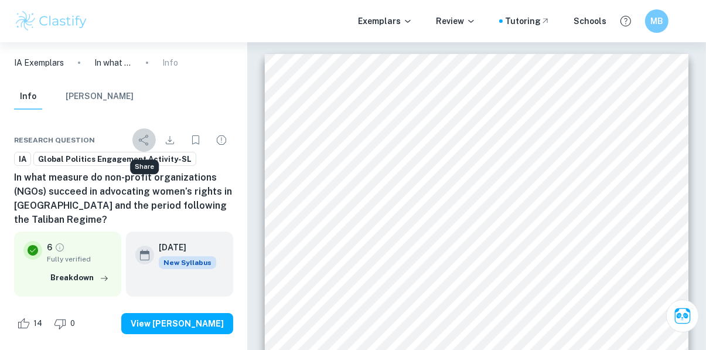
click at [137, 145] on icon "Share" at bounding box center [144, 140] width 14 height 14
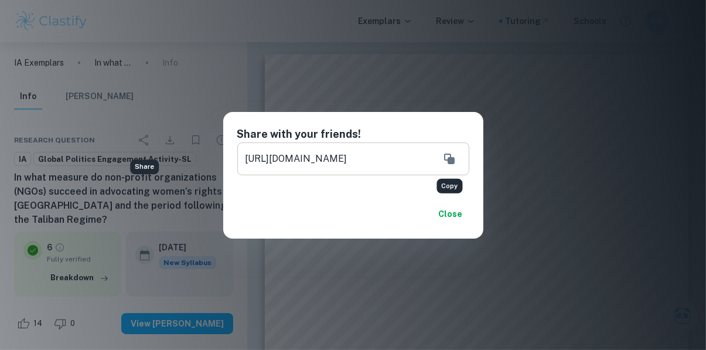
click at [450, 168] on button "Copy" at bounding box center [449, 158] width 23 height 23
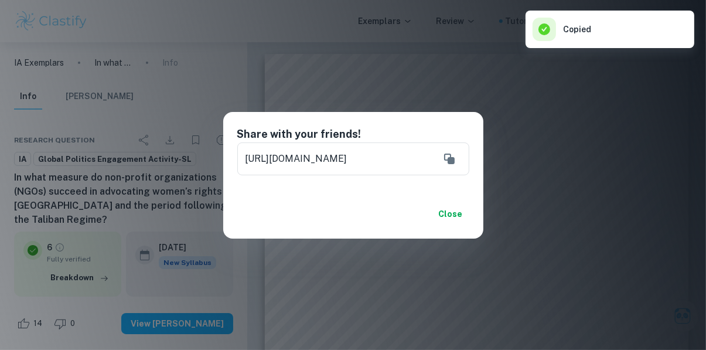
click at [528, 152] on div "Share with your friends! [URL][DOMAIN_NAME] ​ Close" at bounding box center [353, 175] width 706 height 350
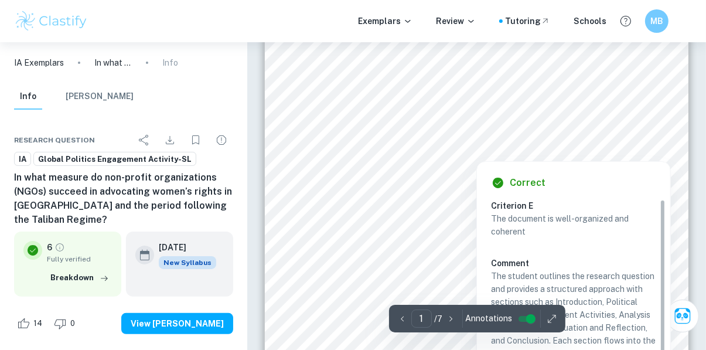
scroll to position [0, 0]
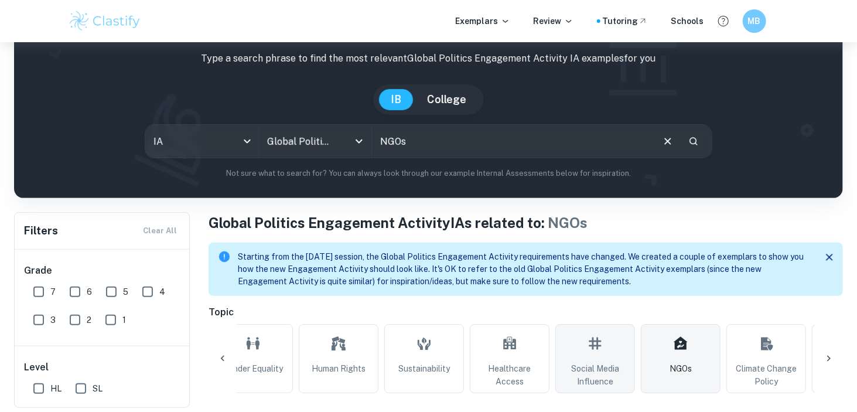
scroll to position [180, 0]
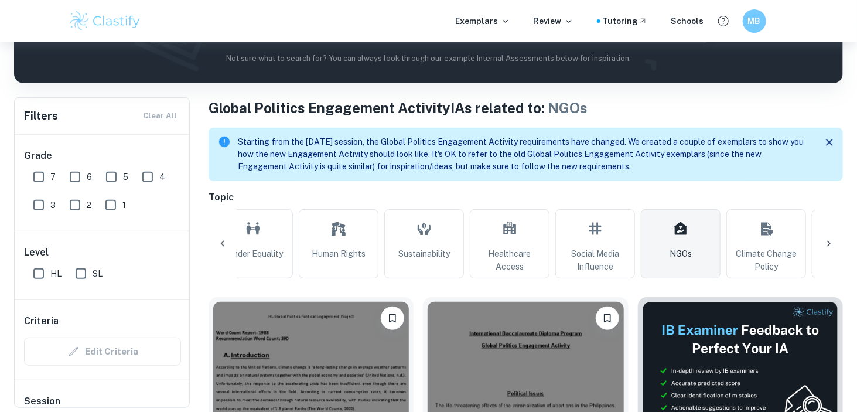
click at [705, 245] on icon at bounding box center [829, 244] width 12 height 12
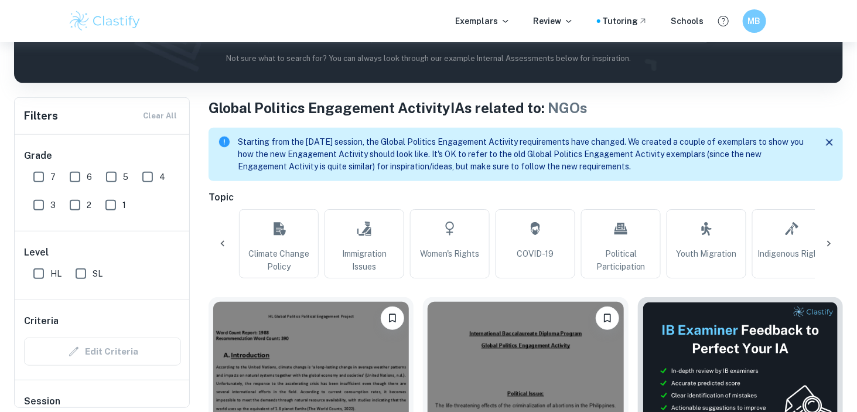
scroll to position [0, 662]
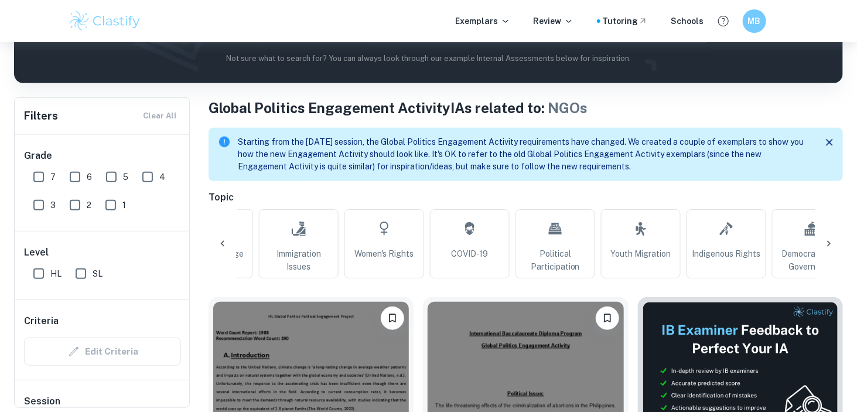
click at [705, 248] on icon at bounding box center [829, 244] width 12 height 12
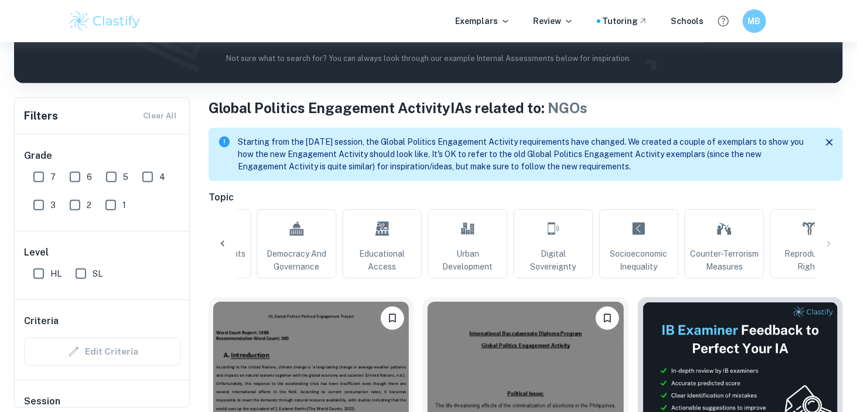
scroll to position [0, 1211]
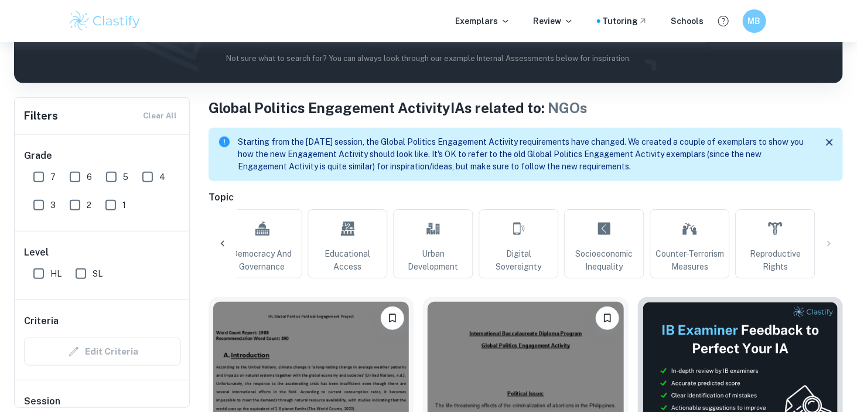
click at [705, 248] on div "All Gender Equality Human Rights Sustainability Healthcare Access Social Media …" at bounding box center [526, 243] width 634 height 69
click at [705, 241] on div "All Gender Equality Human Rights Sustainability Healthcare Access Social Media …" at bounding box center [526, 243] width 634 height 69
click at [705, 245] on div "All Gender Equality Human Rights Sustainability Healthcare Access Social Media …" at bounding box center [526, 243] width 634 height 69
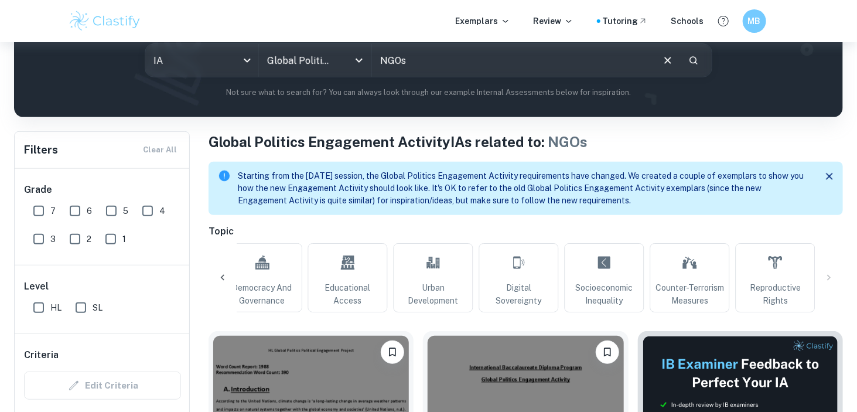
scroll to position [0, 0]
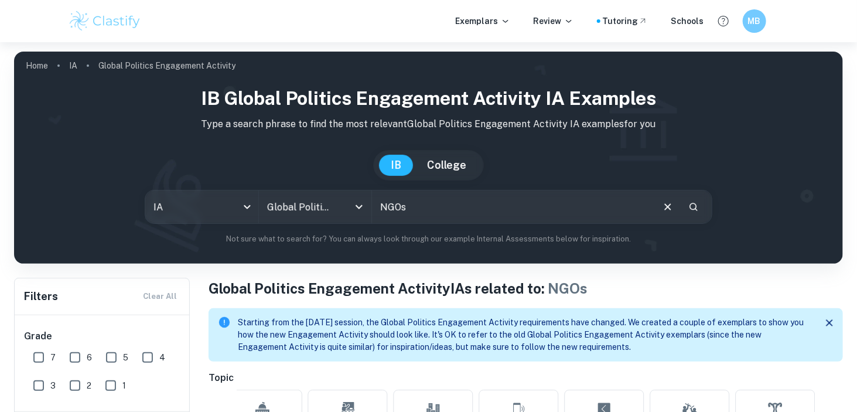
click at [537, 211] on input "NGOs" at bounding box center [512, 206] width 280 height 33
type input "N"
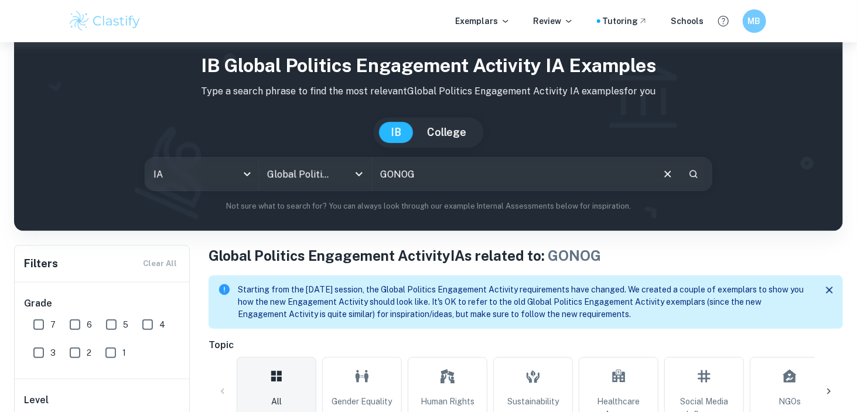
scroll to position [135, 0]
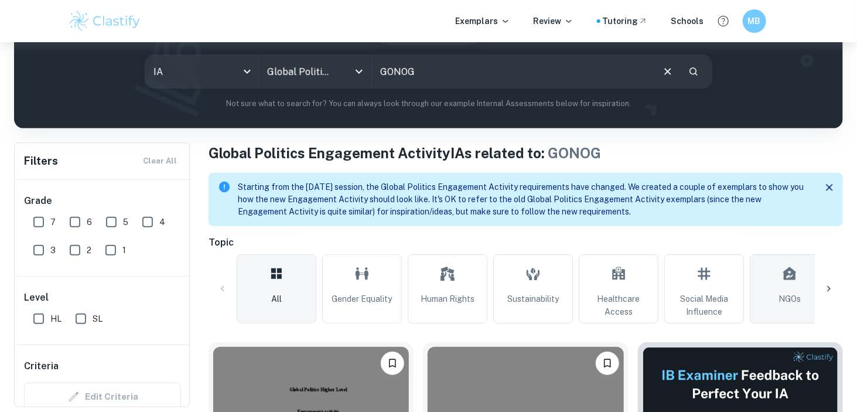
click at [705, 293] on span "NGOs" at bounding box center [790, 298] width 22 height 13
type input "NGOs"
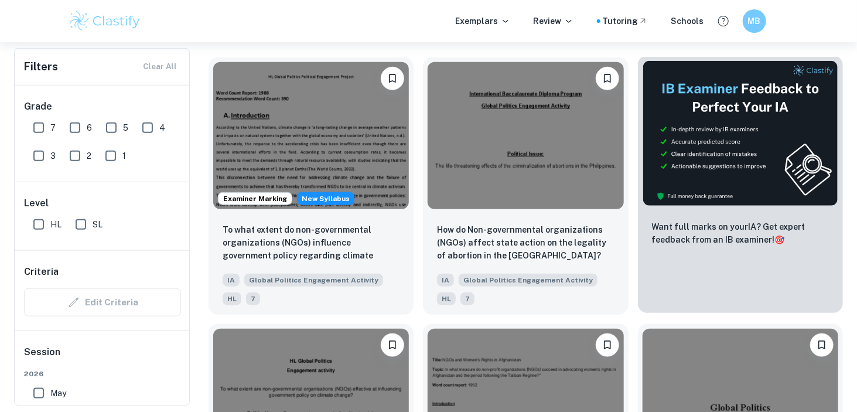
scroll to position [454, 0]
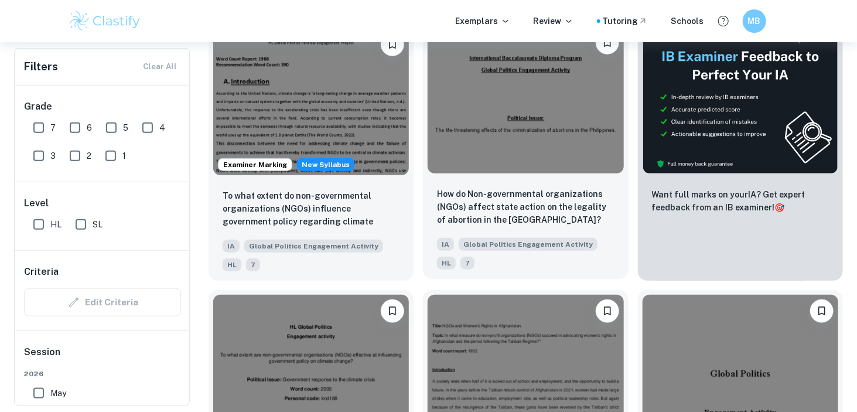
click at [527, 136] on img at bounding box center [526, 99] width 196 height 147
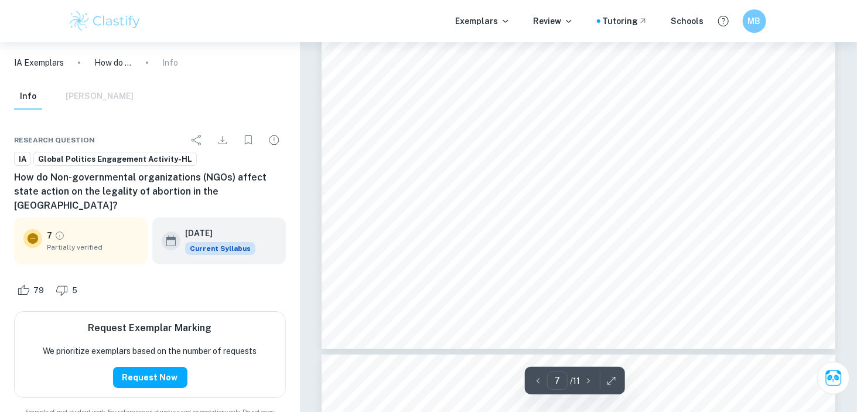
scroll to position [3962, 0]
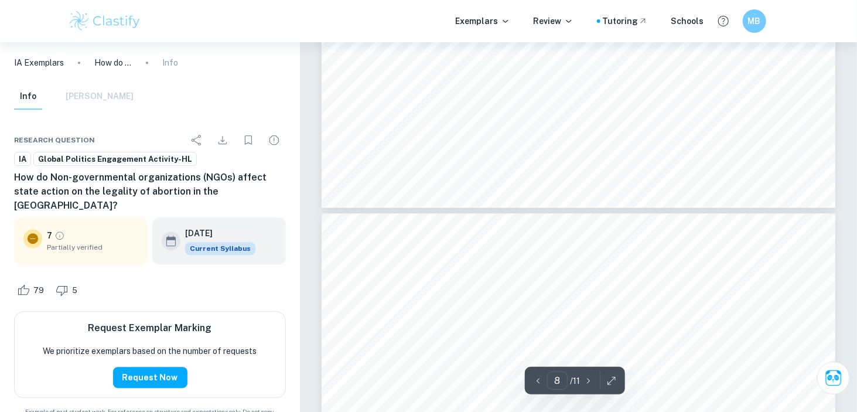
type input "9"
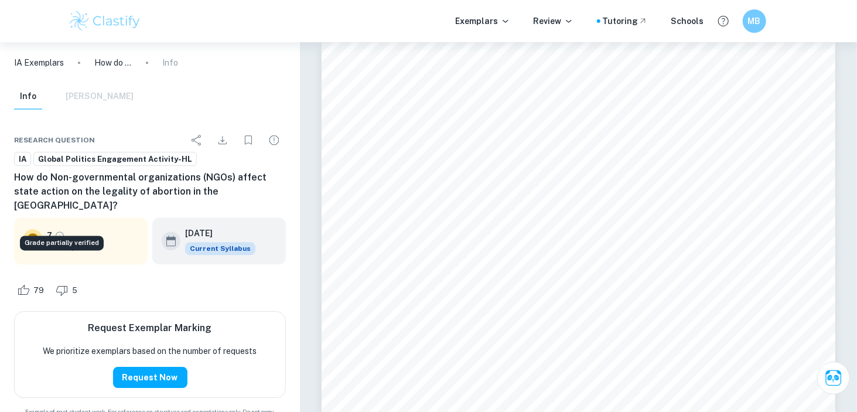
click at [56, 230] on icon "Grade partially verified" at bounding box center [59, 235] width 11 height 11
